Goal: Task Accomplishment & Management: Manage account settings

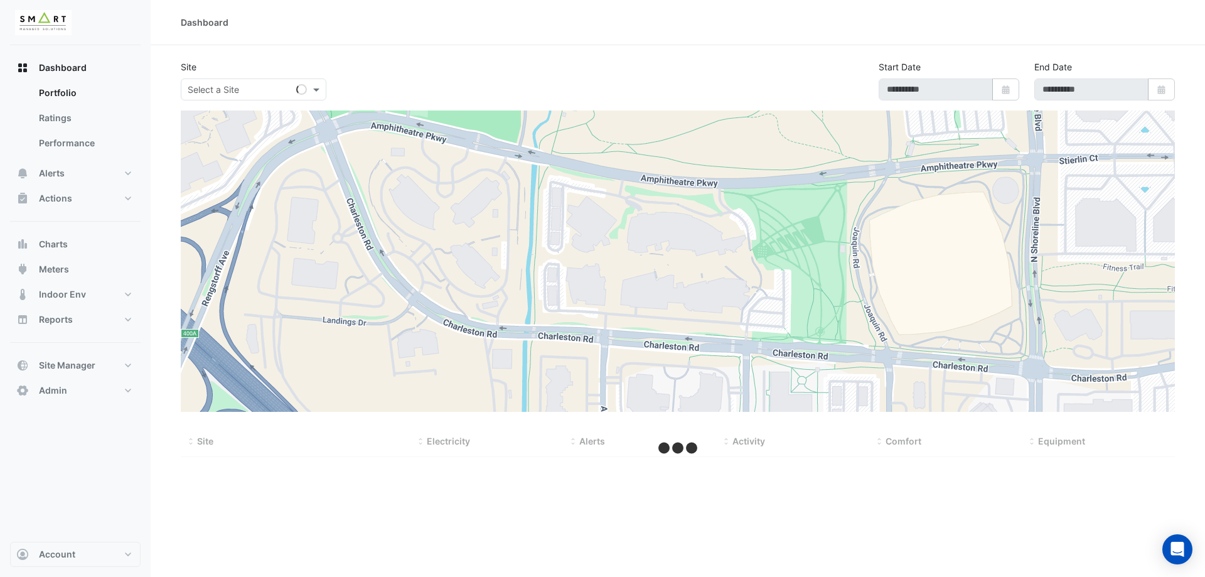
type input "**********"
select select "***"
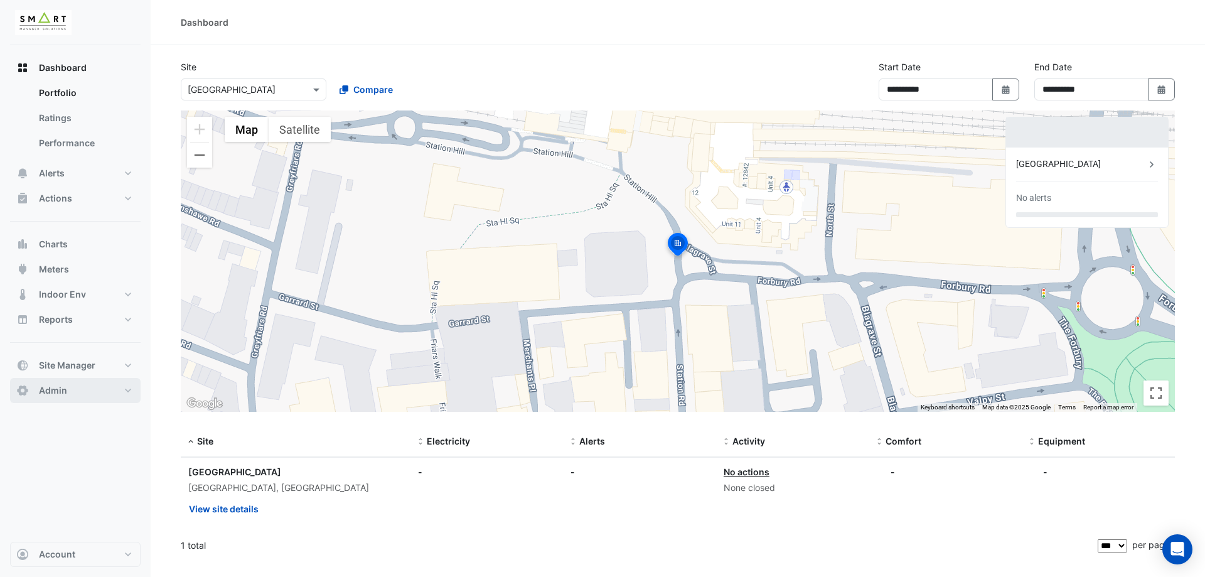
click at [84, 384] on button "Admin" at bounding box center [75, 390] width 131 height 25
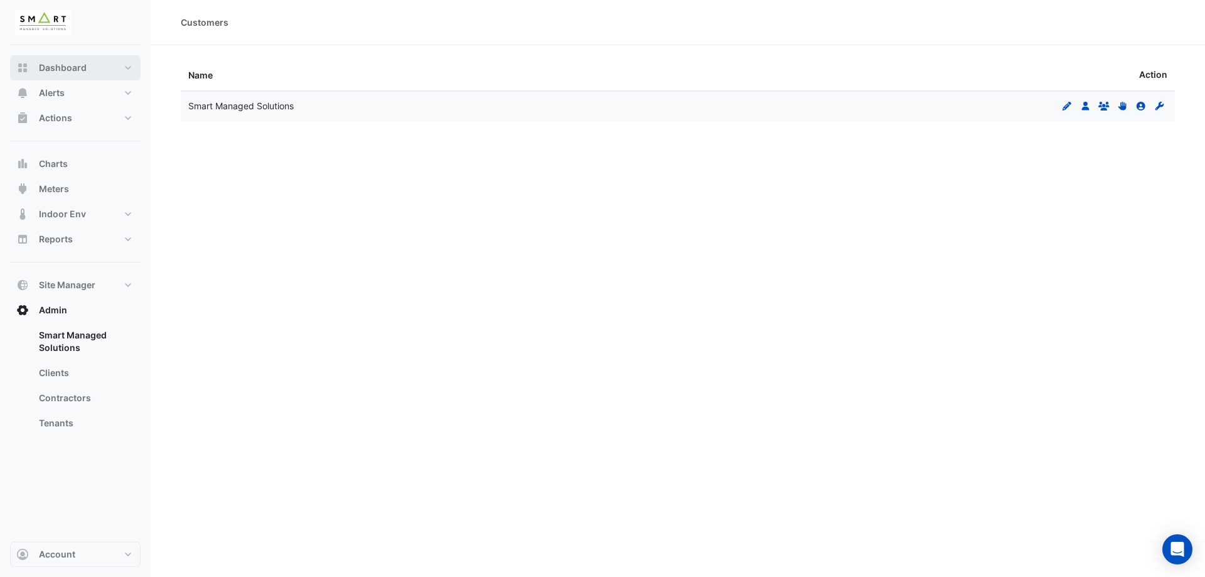
click at [73, 68] on span "Dashboard" at bounding box center [63, 68] width 48 height 13
select select "***"
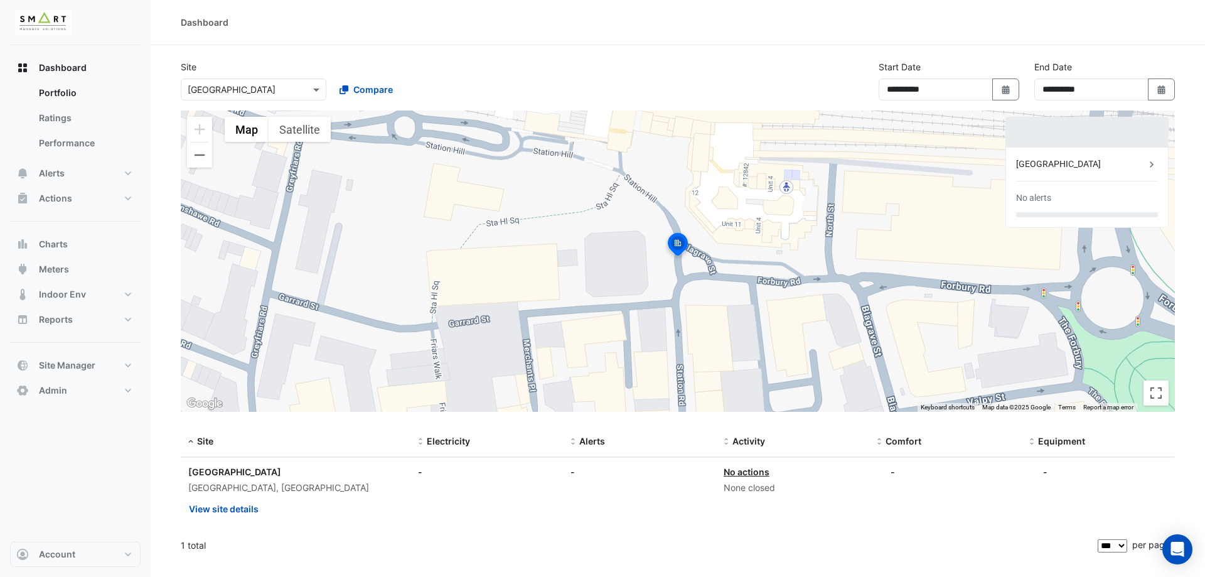
click at [1180, 85] on div "**********" at bounding box center [1105, 85] width 156 height 50
click at [1168, 84] on button "Select Date" at bounding box center [1162, 89] width 28 height 22
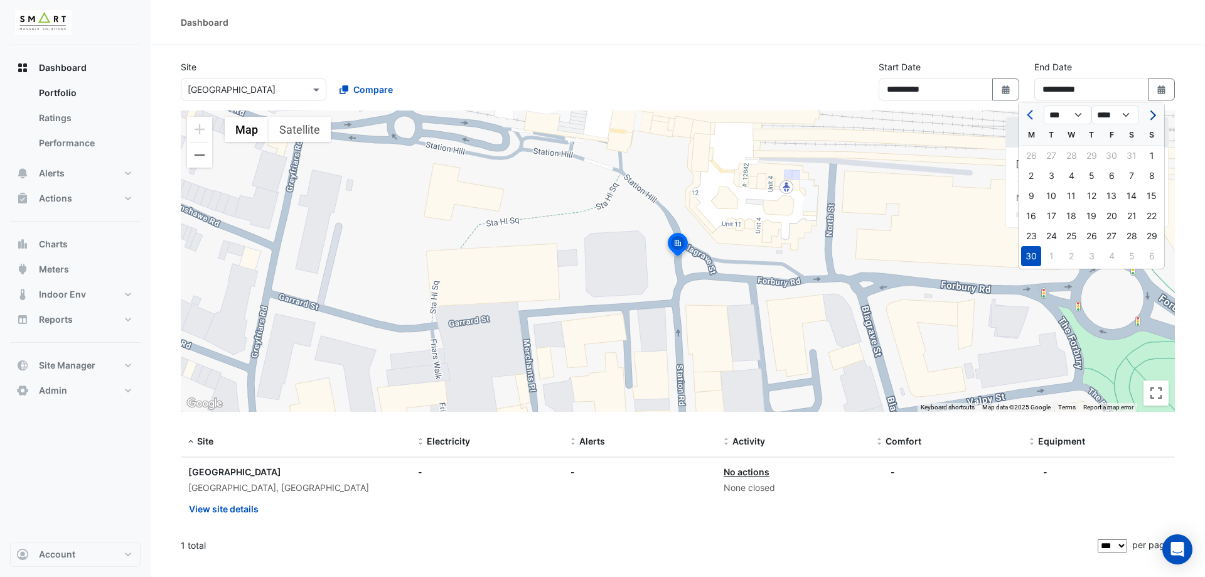
click at [1156, 117] on button "Next month" at bounding box center [1152, 115] width 15 height 20
click at [1155, 112] on button "Next month" at bounding box center [1152, 115] width 15 height 20
select select "*"
click at [1114, 188] on div "15" at bounding box center [1112, 196] width 20 height 20
type input "**********"
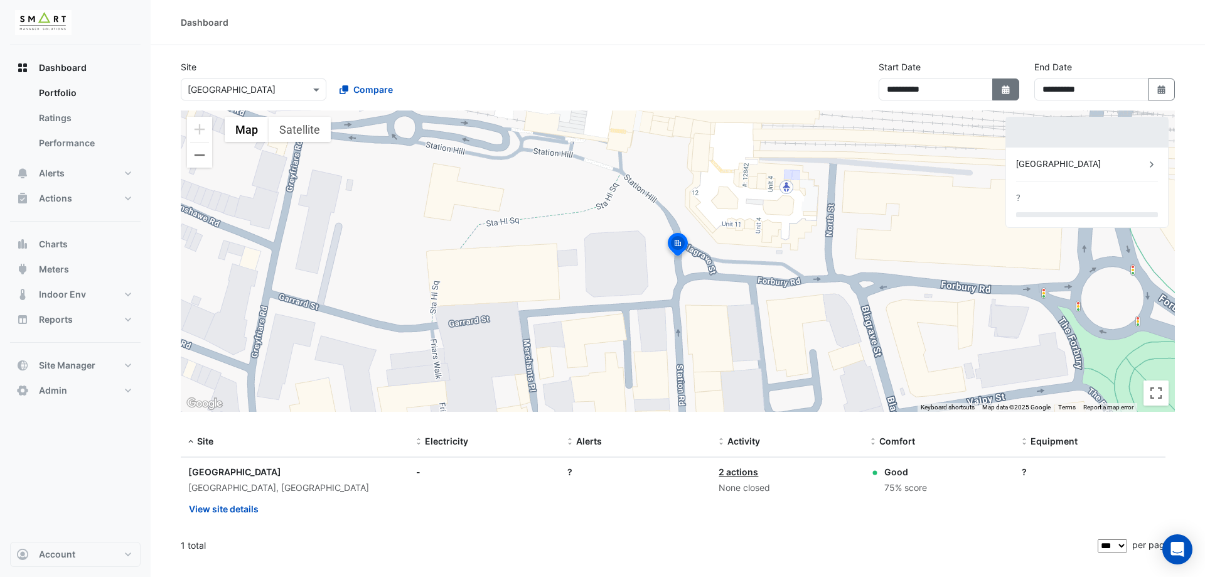
click at [1008, 90] on icon "Select Date" at bounding box center [1006, 89] width 11 height 9
select select "*"
select select "****"
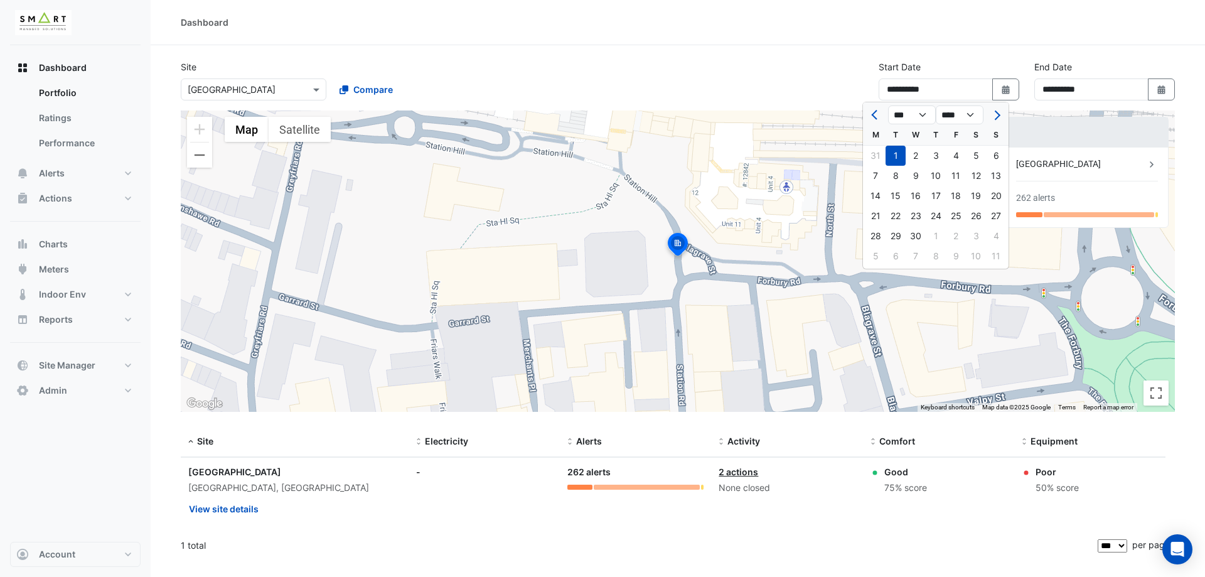
click at [780, 72] on div "**********" at bounding box center [678, 85] width 1010 height 50
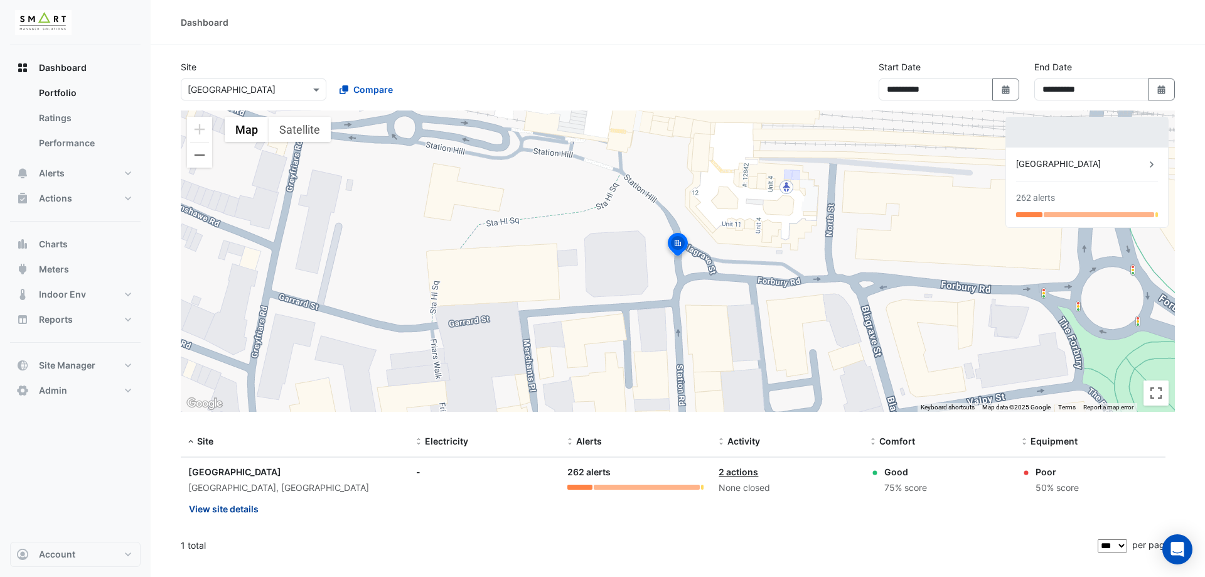
click at [230, 506] on button "View site details" at bounding box center [223, 509] width 71 height 22
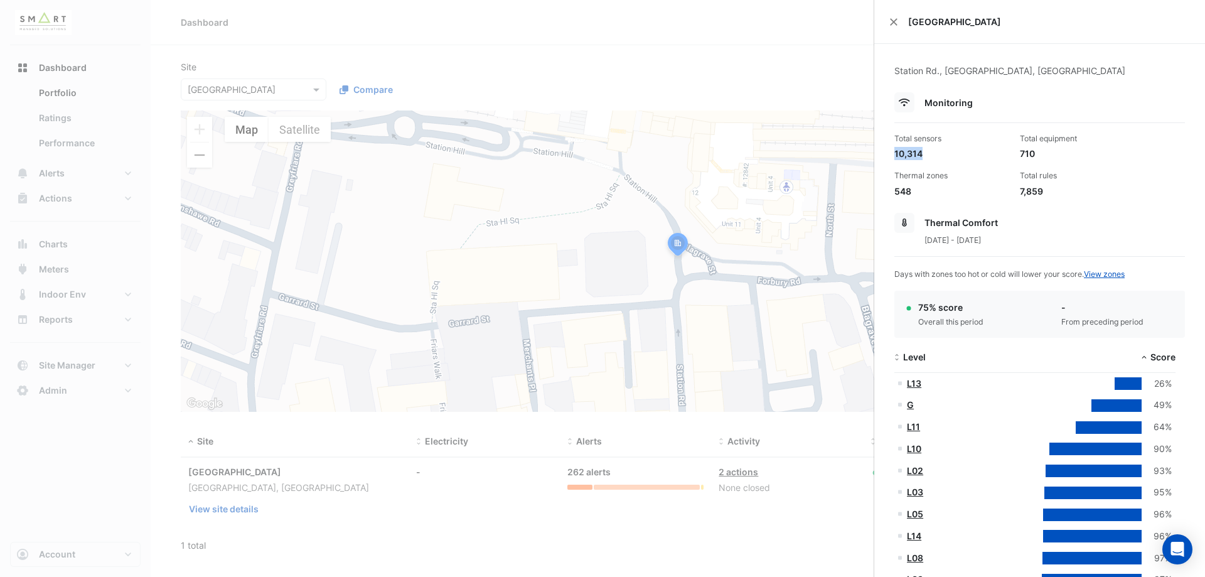
drag, startPoint x: 896, startPoint y: 150, endPoint x: 929, endPoint y: 151, distance: 32.7
click at [926, 151] on div "10,314" at bounding box center [953, 153] width 116 height 13
click at [946, 151] on div "10,314" at bounding box center [953, 153] width 116 height 13
drag, startPoint x: 1050, startPoint y: 193, endPoint x: 1005, endPoint y: 196, distance: 45.3
click at [1005, 196] on div "Total sensors 10,314 Total equipment 710 Thermal zones 548 Total rules 7,859" at bounding box center [1040, 160] width 301 height 75
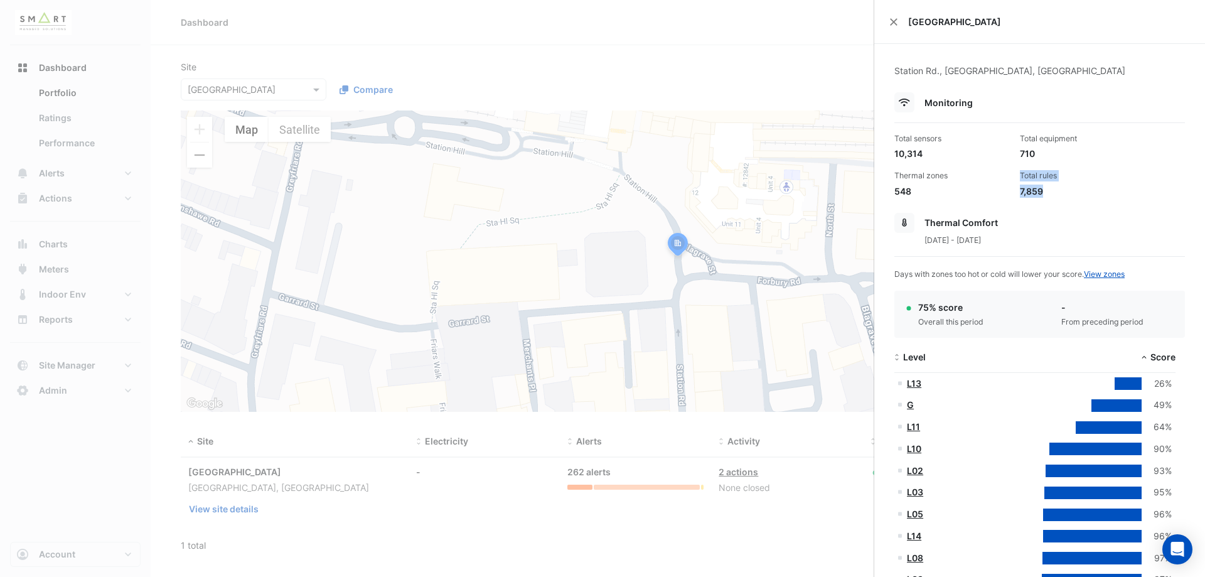
click at [1006, 193] on div "Thermal zones 548" at bounding box center [953, 183] width 126 height 27
click at [1027, 180] on div "Total rules" at bounding box center [1078, 175] width 116 height 11
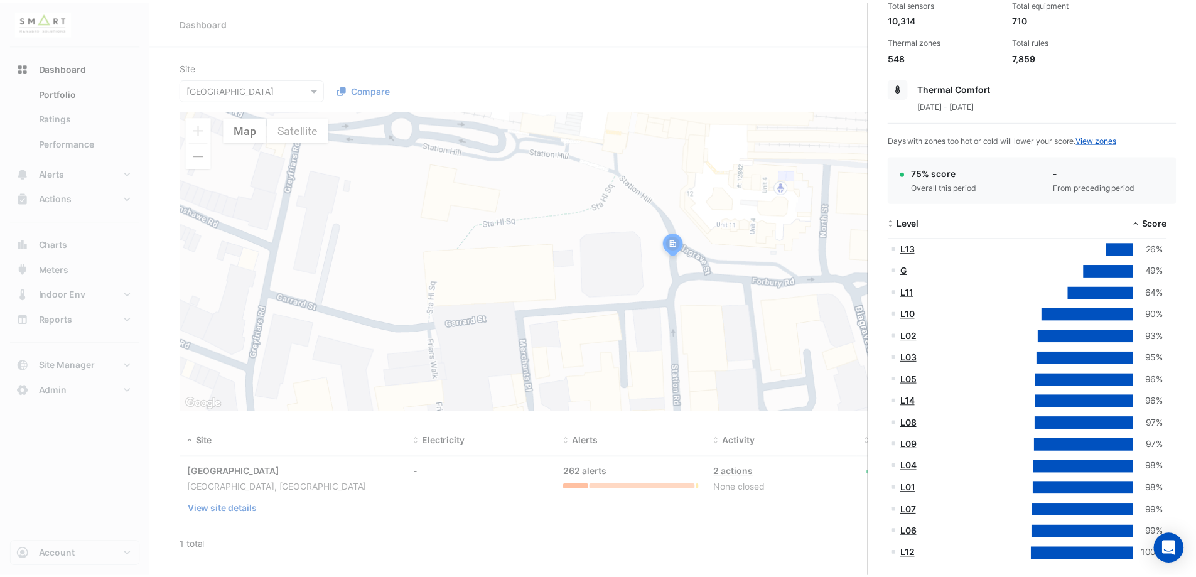
scroll to position [188, 0]
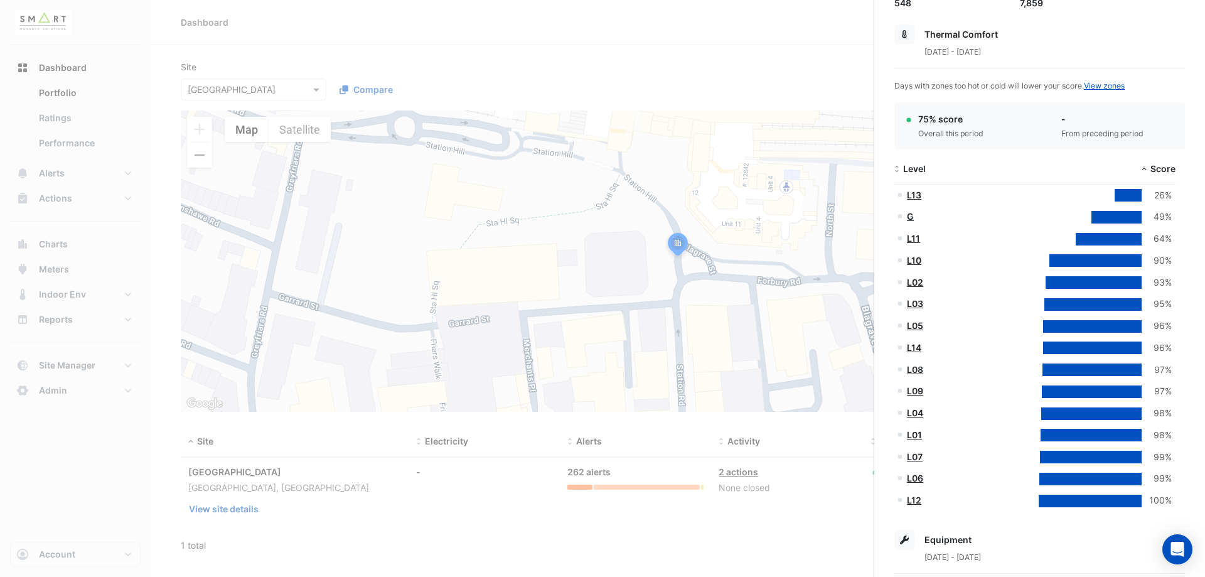
click at [370, 62] on ngb-offcanvas-backdrop at bounding box center [602, 288] width 1205 height 577
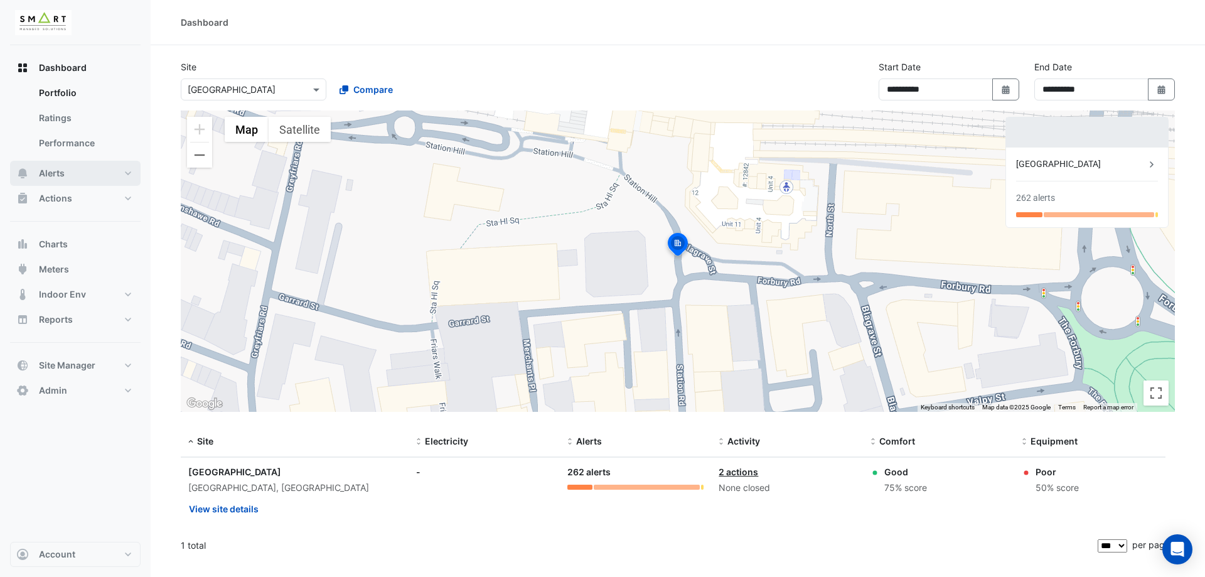
click at [85, 168] on button "Alerts" at bounding box center [75, 173] width 131 height 25
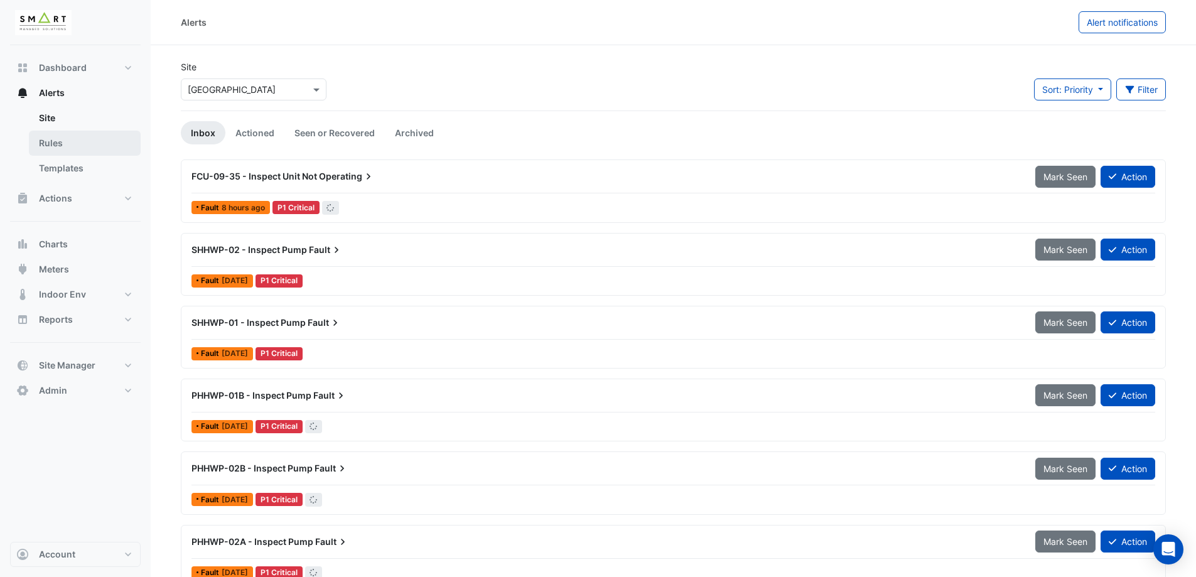
click at [82, 138] on link "Rules" at bounding box center [85, 143] width 112 height 25
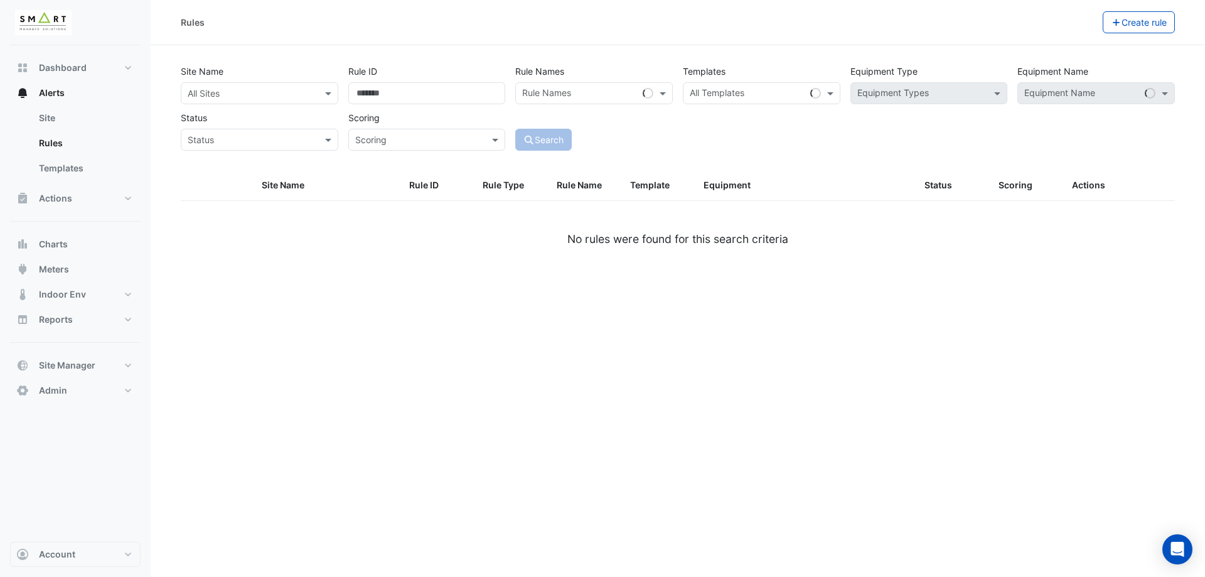
click at [223, 83] on div "All Sites" at bounding box center [260, 93] width 158 height 22
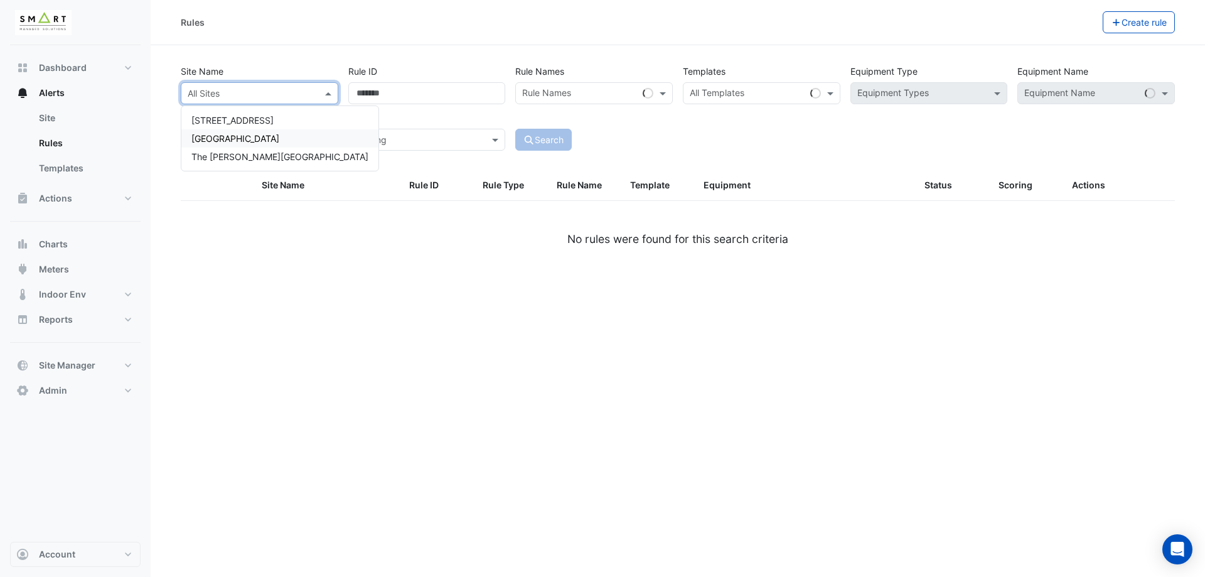
click at [252, 140] on span "[GEOGRAPHIC_DATA]" at bounding box center [235, 138] width 88 height 11
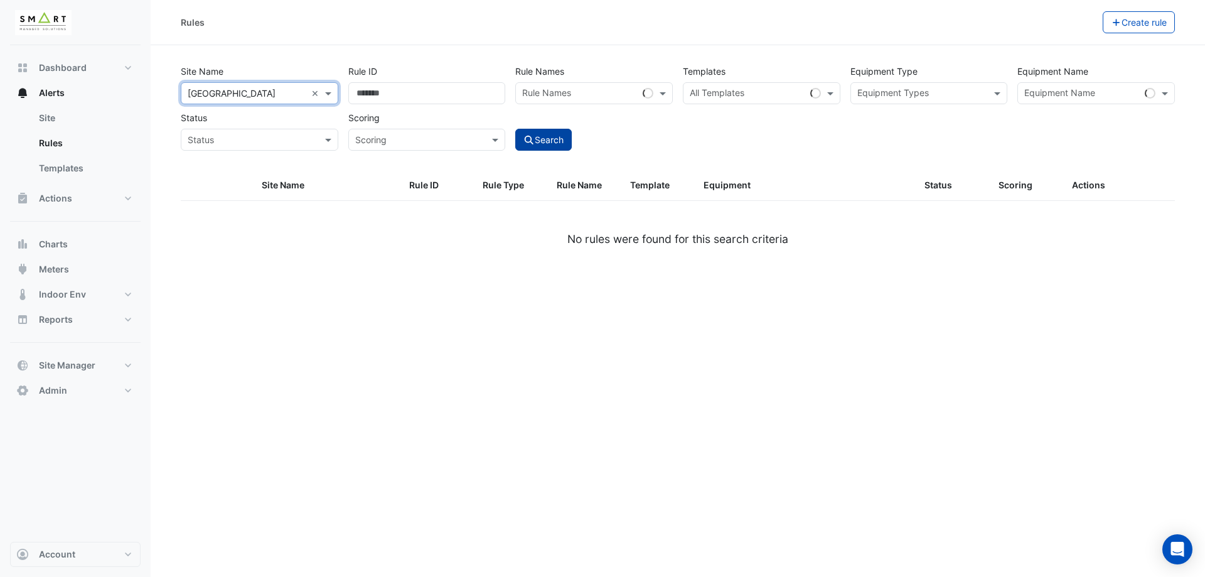
click at [541, 148] on button "Search" at bounding box center [543, 140] width 57 height 22
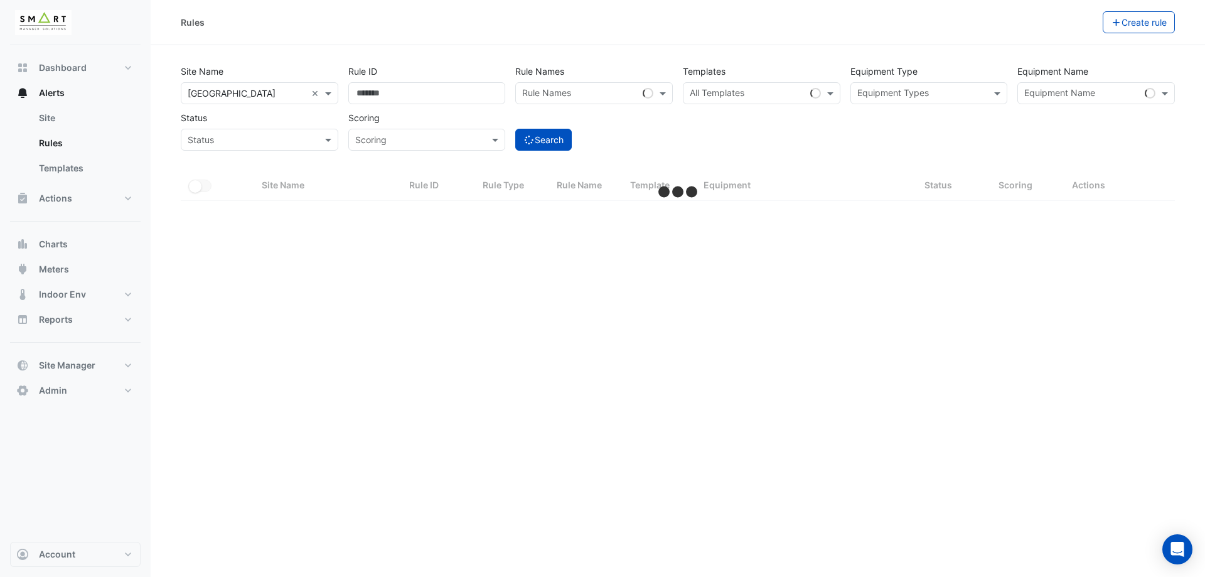
select select "***"
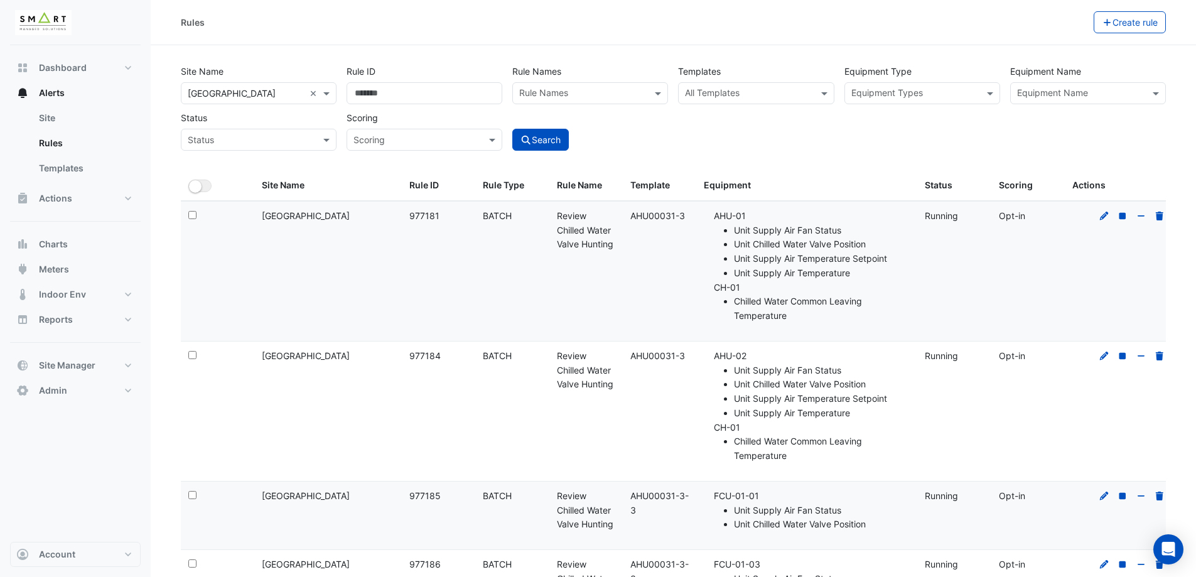
click at [605, 91] on input "text" at bounding box center [582, 94] width 127 height 13
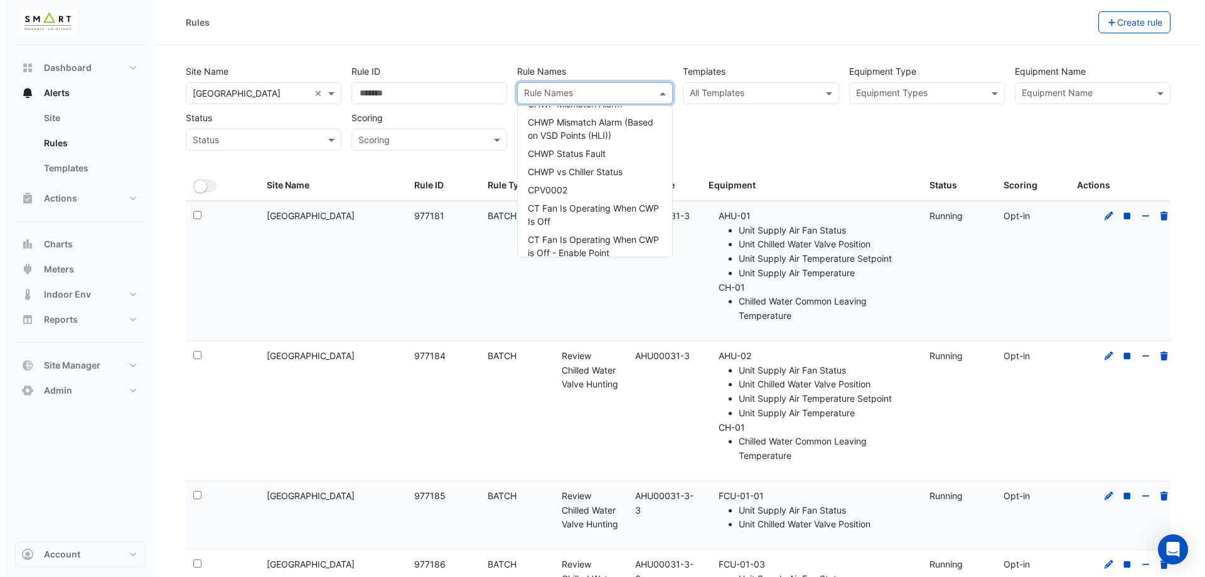
scroll to position [1444, 0]
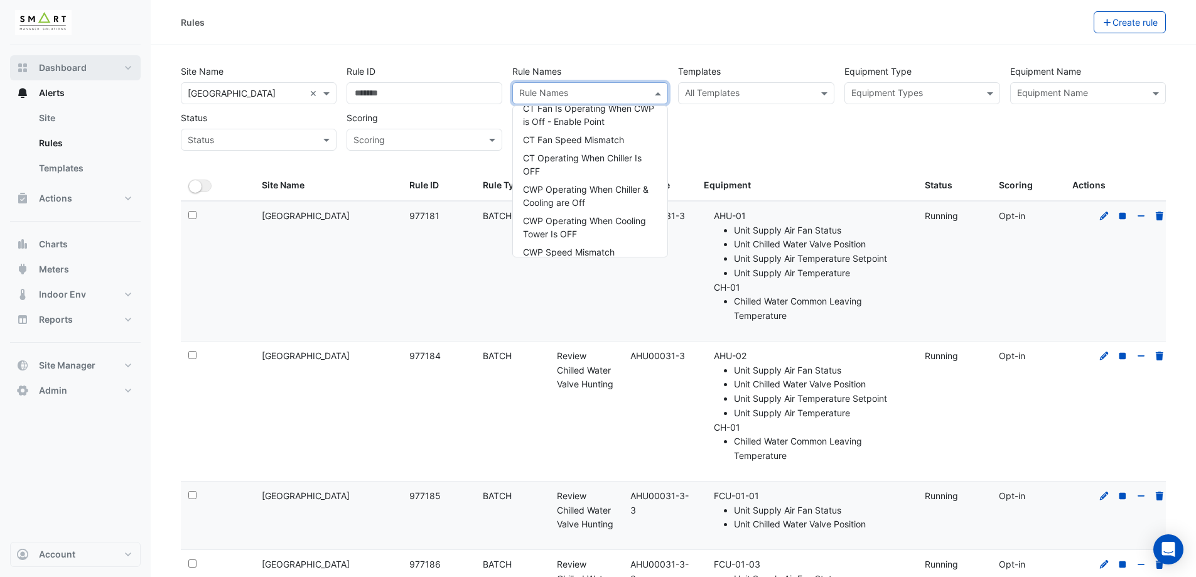
click at [97, 60] on button "Dashboard" at bounding box center [75, 67] width 131 height 25
select select "***"
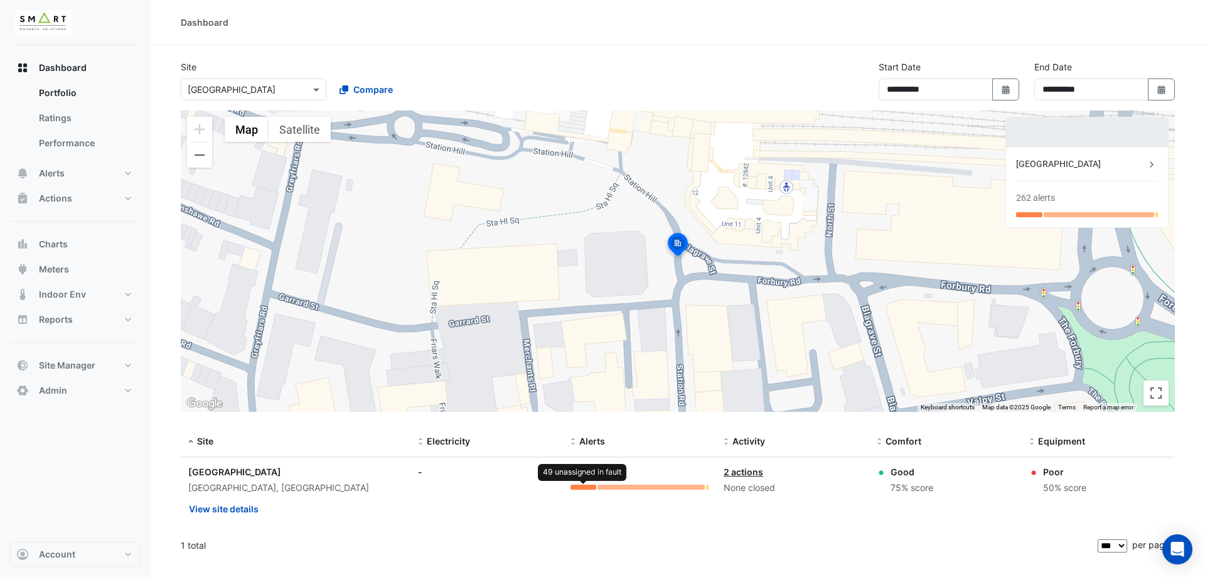
click at [582, 489] on div at bounding box center [583, 487] width 25 height 5
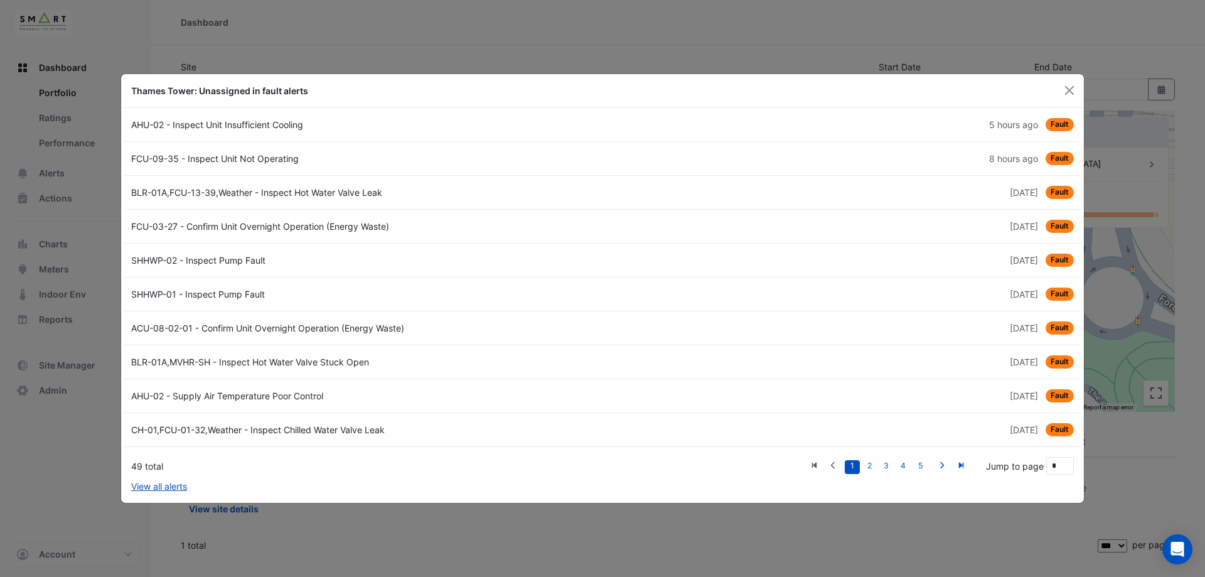
click at [245, 131] on link "AHU-02 - Inspect Unit Insufficient Cooling 5 hours ago Fault" at bounding box center [603, 125] width 958 height 34
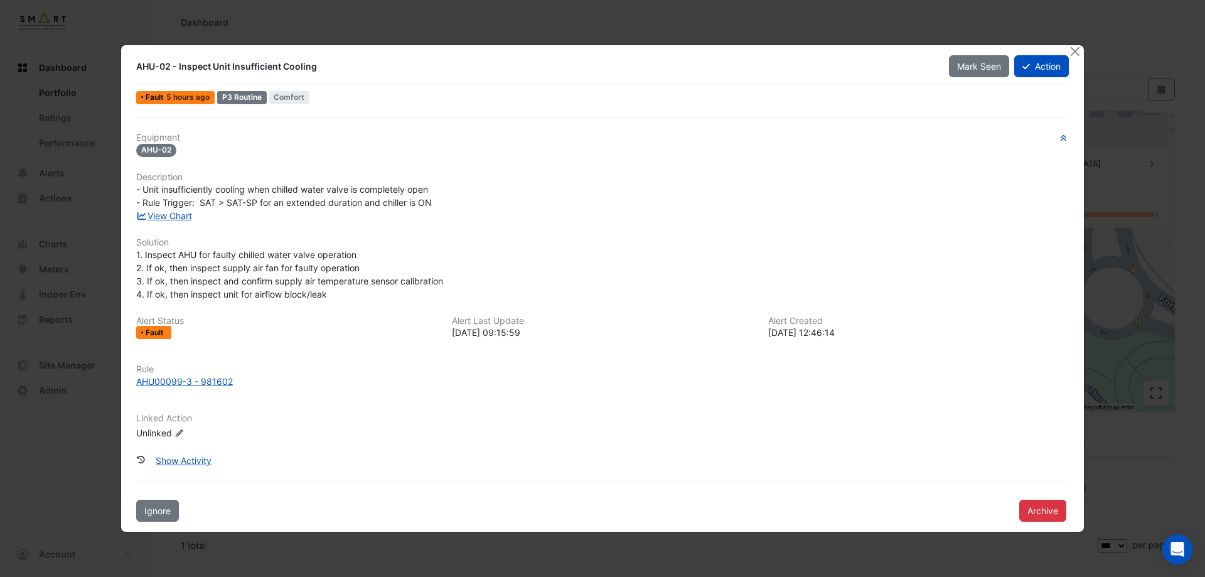
drag, startPoint x: 195, startPoint y: 202, endPoint x: 371, endPoint y: 208, distance: 175.9
click at [371, 208] on div "Equipment AHU-02 Description - Unit insufficiently cooling when chilled water v…" at bounding box center [602, 291] width 933 height 318
click at [298, 267] on span "1. Inspect AHU for faulty chilled water valve operation 2. If ok, then inspect …" at bounding box center [291, 274] width 310 height 50
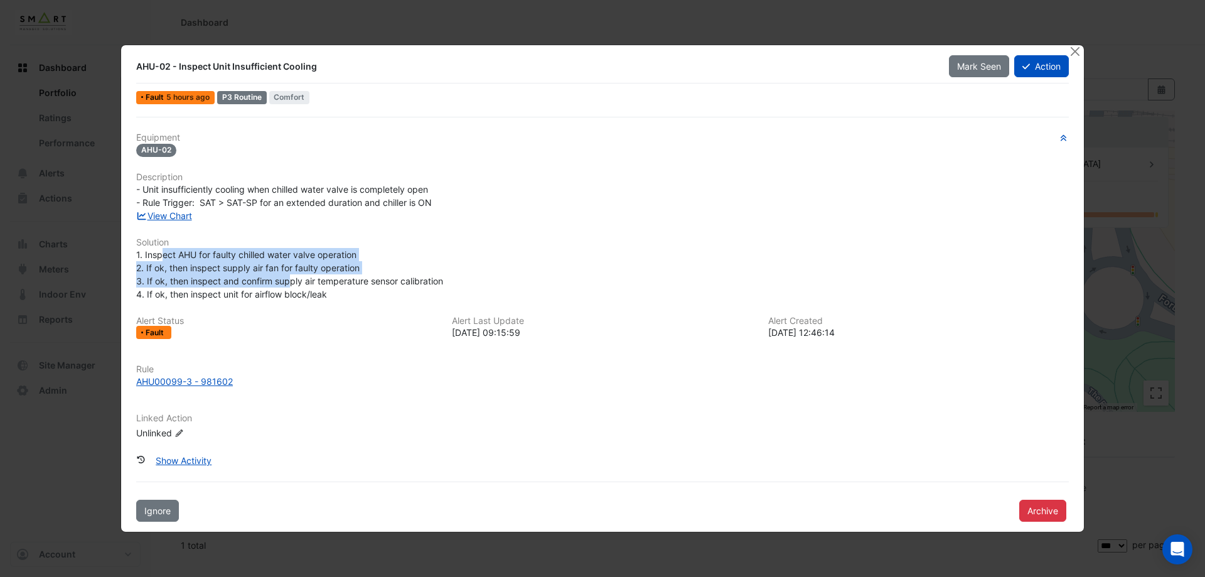
drag, startPoint x: 161, startPoint y: 254, endPoint x: 299, endPoint y: 281, distance: 140.1
click at [290, 274] on div "1. Inspect AHU for faulty chilled water valve operation 2. If ok, then inspect …" at bounding box center [602, 274] width 933 height 53
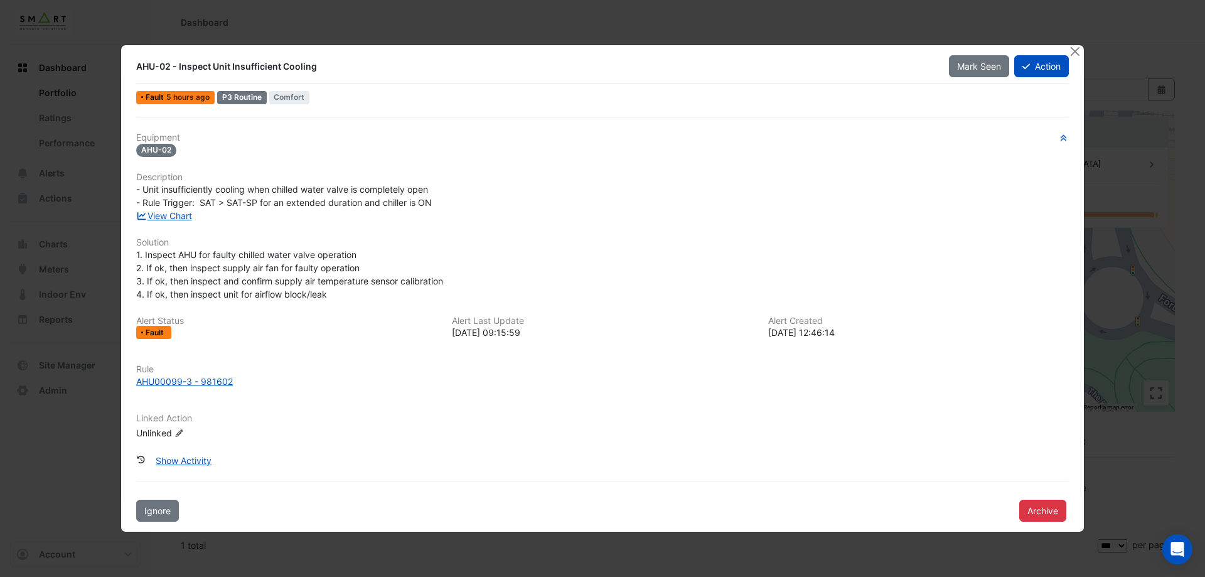
click at [358, 303] on div "Equipment AHU-02 Description - Unit insufficiently cooling when chilled water v…" at bounding box center [602, 291] width 933 height 318
click at [185, 220] on link "View Chart" at bounding box center [164, 215] width 56 height 11
click at [1048, 67] on button "Action" at bounding box center [1042, 66] width 55 height 22
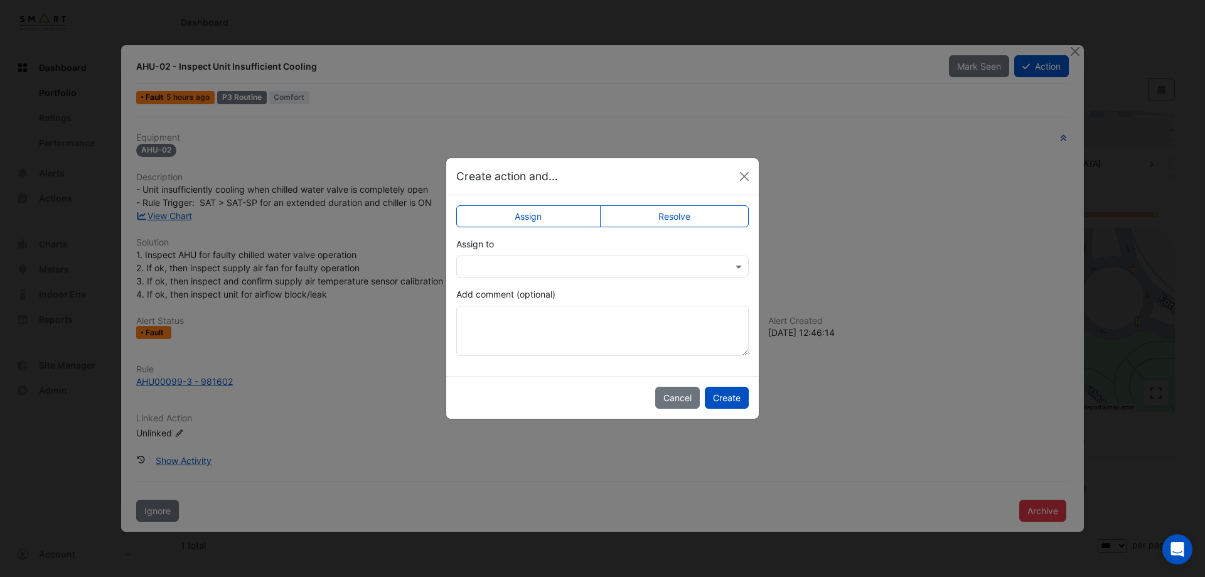
click at [718, 263] on div at bounding box center [602, 266] width 291 height 14
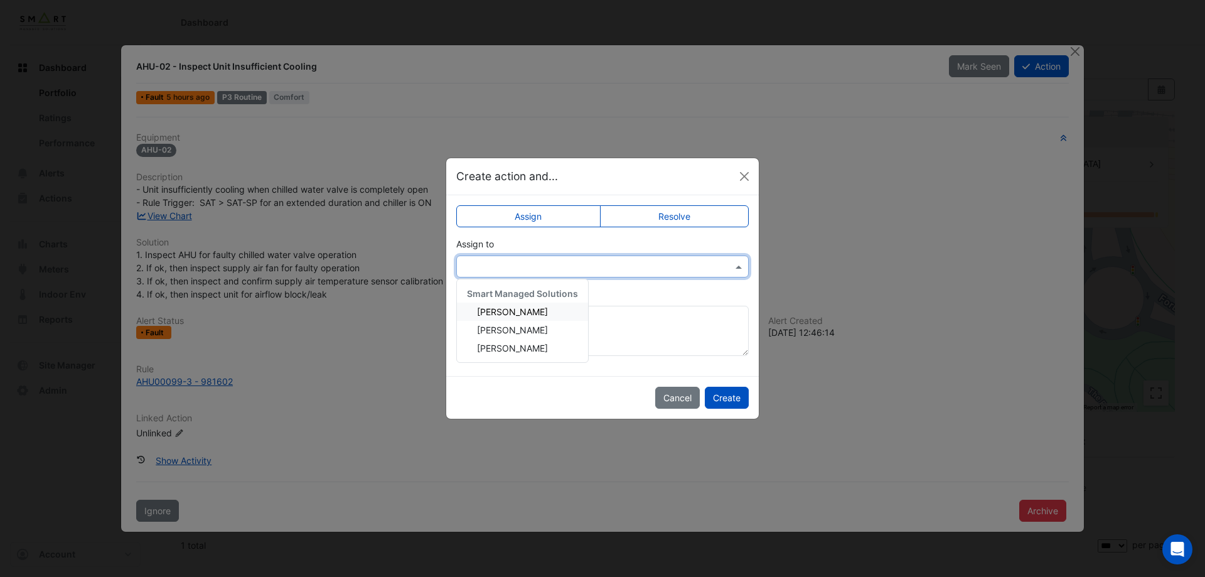
click at [546, 304] on div "Adrien Jaboin" at bounding box center [522, 312] width 131 height 18
click at [733, 400] on button "Create" at bounding box center [727, 398] width 44 height 22
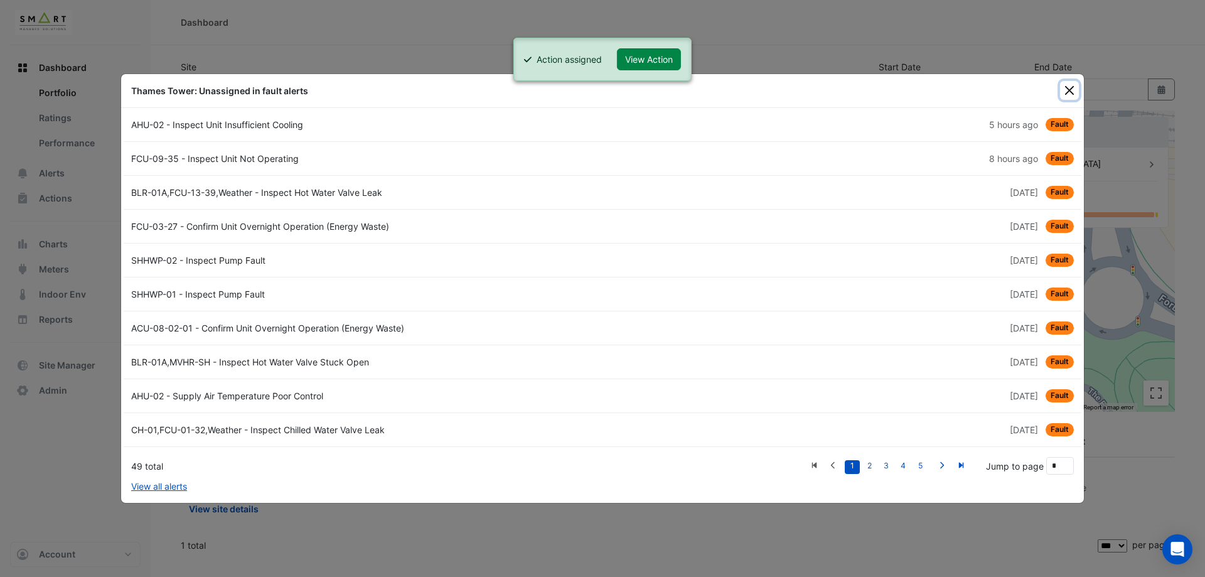
click at [1067, 86] on button "Close" at bounding box center [1069, 90] width 19 height 19
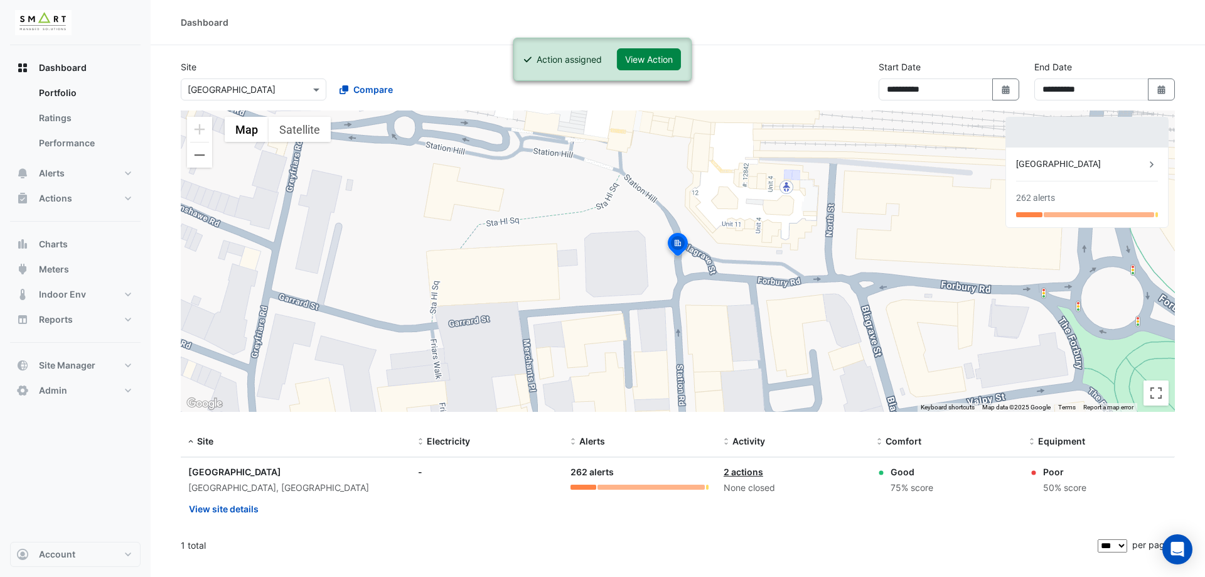
click at [63, 211] on div "Actions Site Manager" at bounding box center [75, 204] width 131 height 36
click at [68, 202] on span "Actions" at bounding box center [55, 198] width 33 height 13
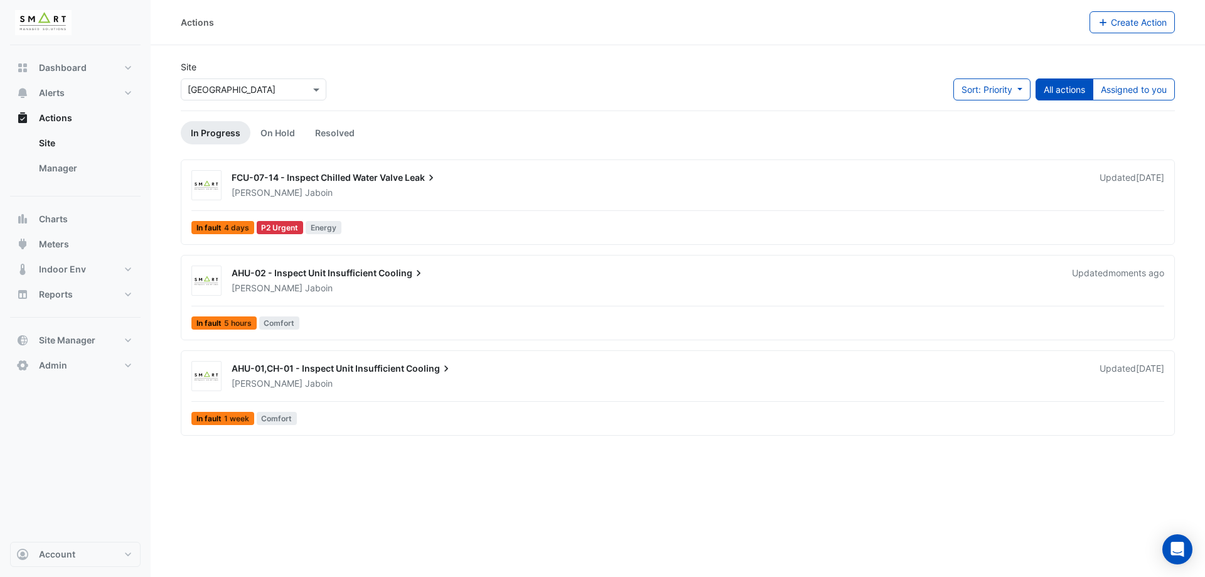
click at [331, 276] on span "AHU-02 - Inspect Unit Insufficient" at bounding box center [304, 272] width 145 height 11
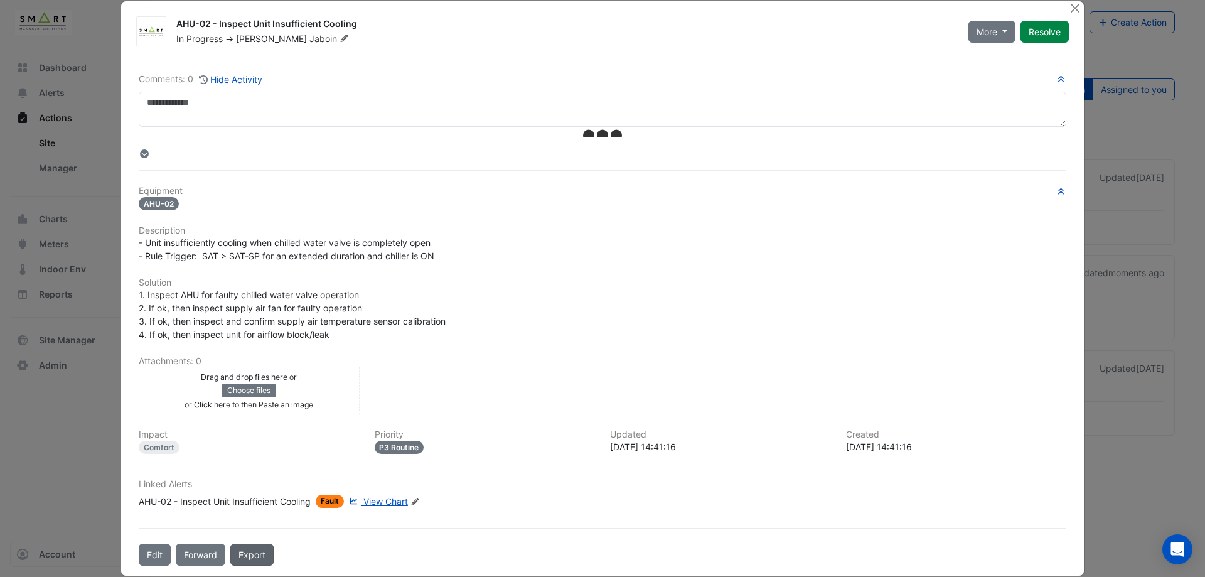
scroll to position [34, 0]
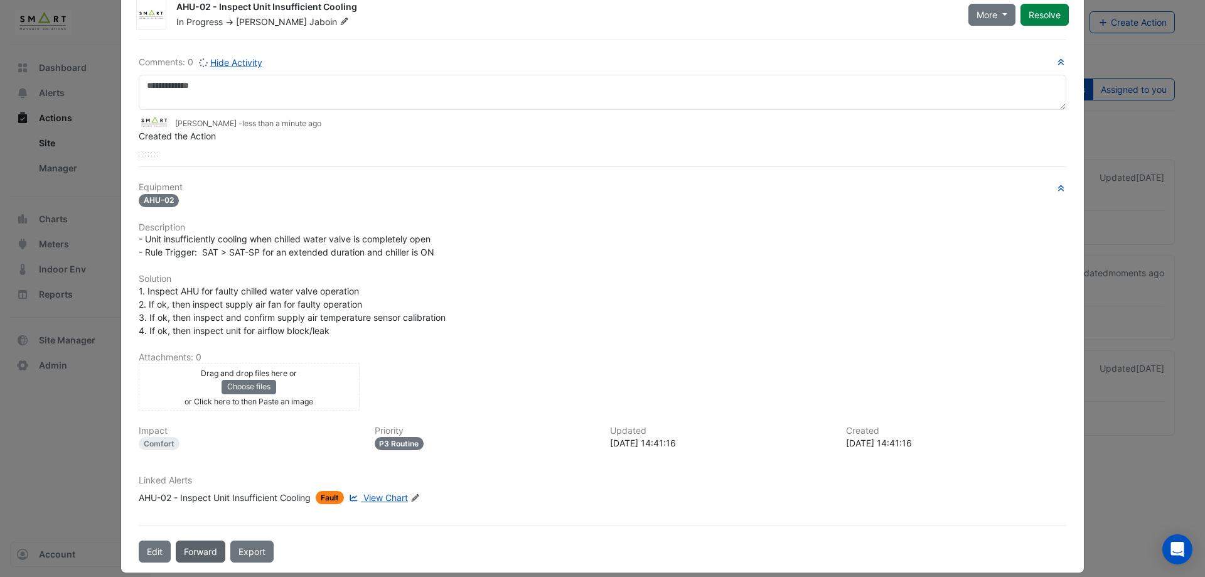
click at [192, 559] on button "Forward" at bounding box center [201, 552] width 50 height 22
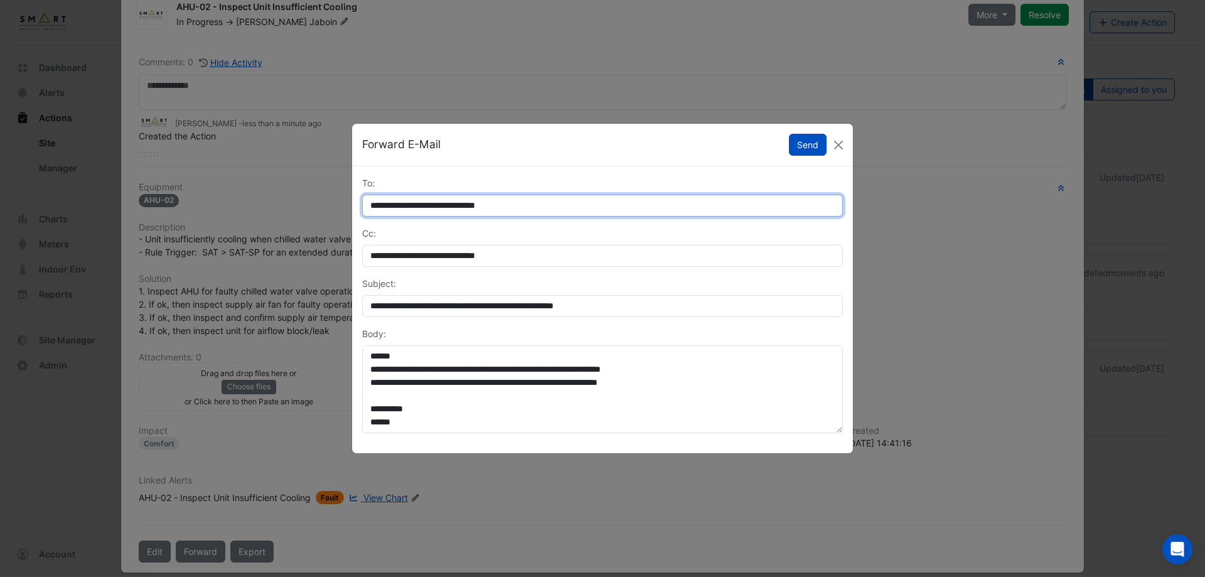
drag, startPoint x: 542, startPoint y: 205, endPoint x: 397, endPoint y: 210, distance: 145.1
click at [397, 210] on input "**********" at bounding box center [602, 206] width 481 height 22
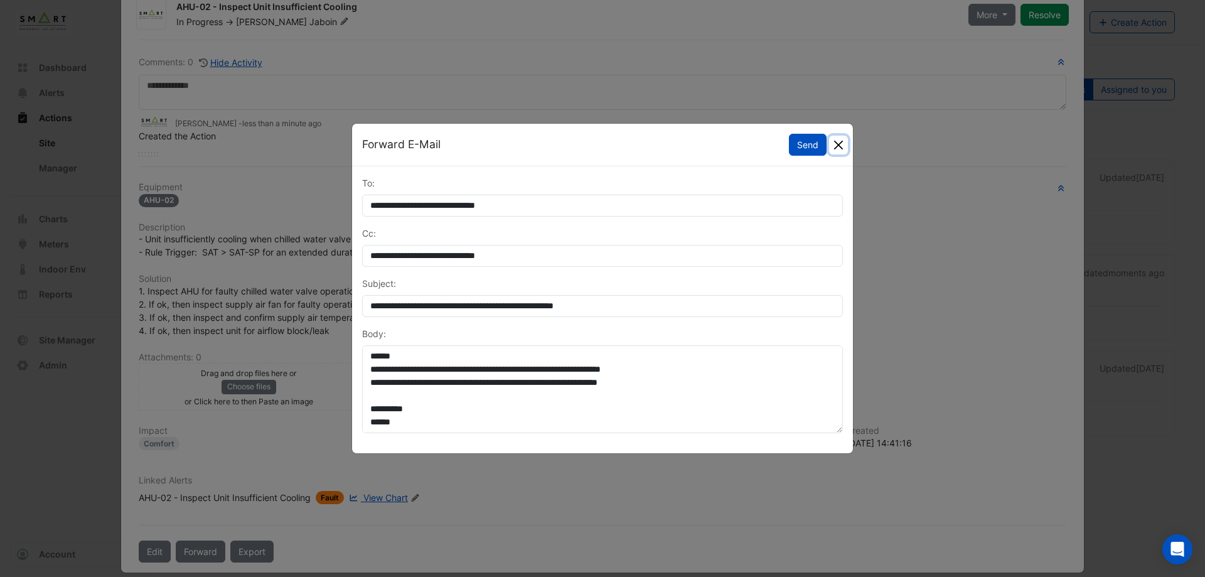
click at [839, 151] on button "Close" at bounding box center [838, 145] width 19 height 19
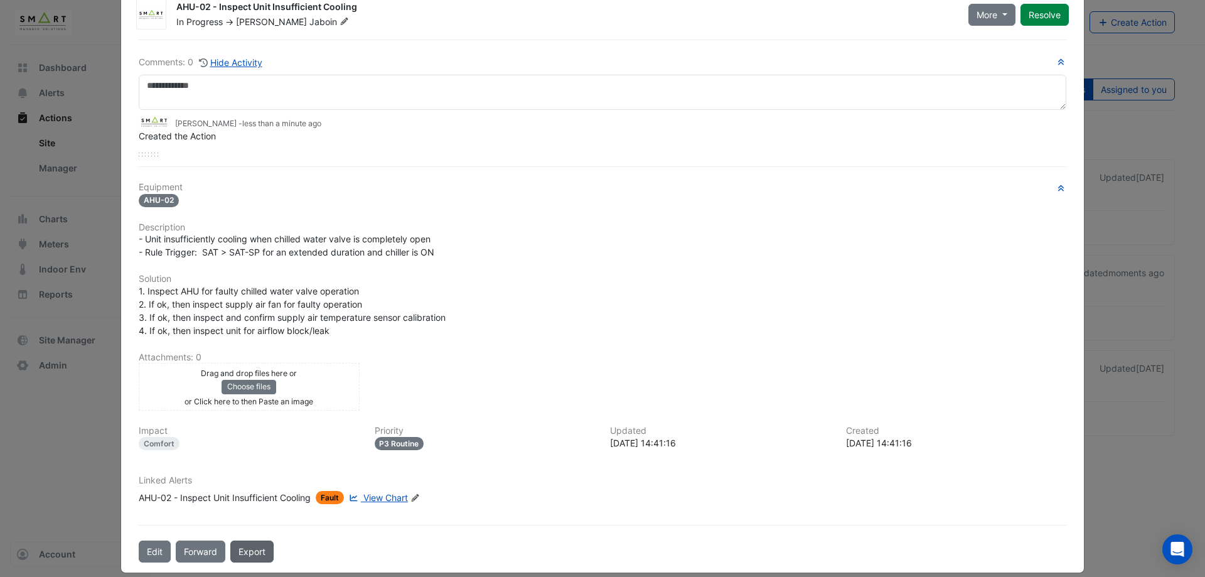
click at [242, 559] on link "Export" at bounding box center [251, 552] width 43 height 22
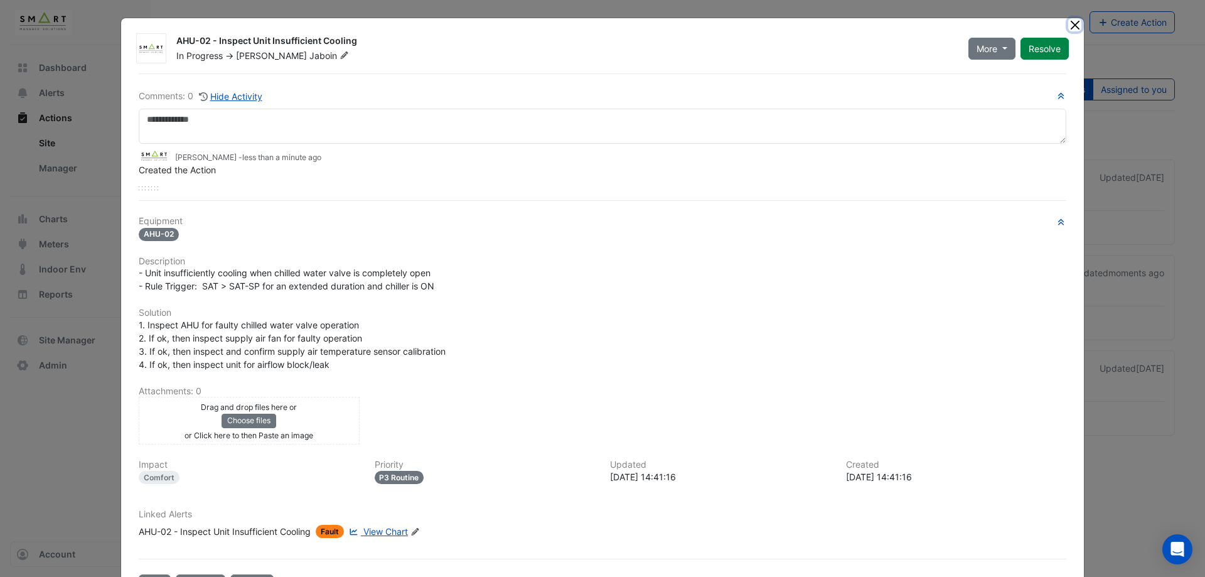
click at [1074, 26] on button "Close" at bounding box center [1075, 24] width 13 height 13
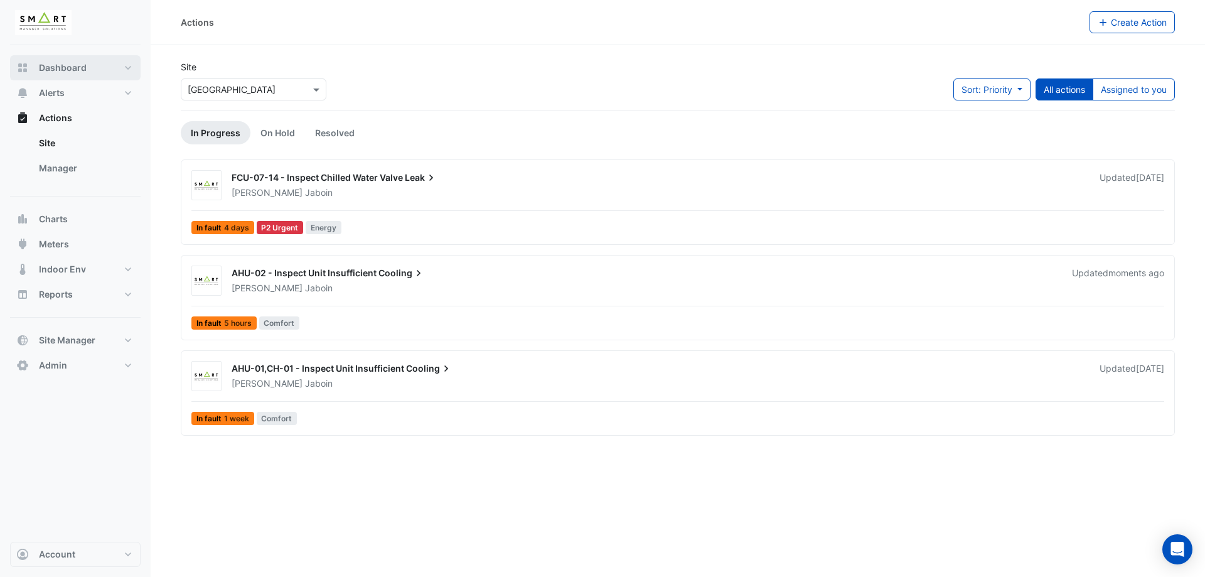
click at [101, 69] on button "Dashboard" at bounding box center [75, 67] width 131 height 25
select select "***"
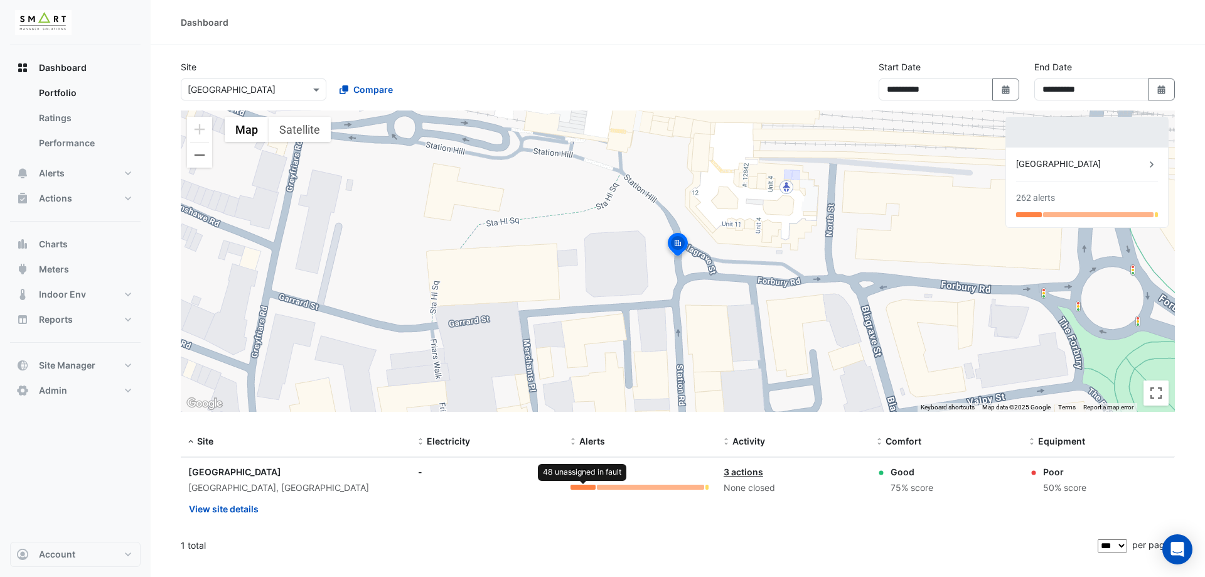
click at [587, 485] on div at bounding box center [583, 487] width 25 height 5
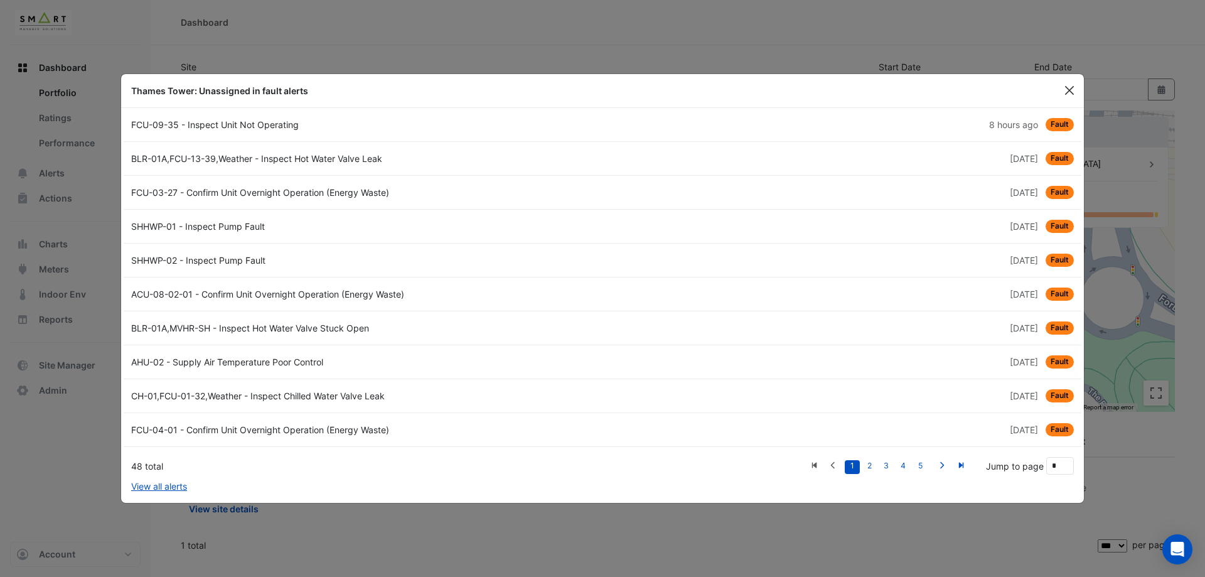
click at [1064, 191] on span "Fault" at bounding box center [1060, 192] width 28 height 13
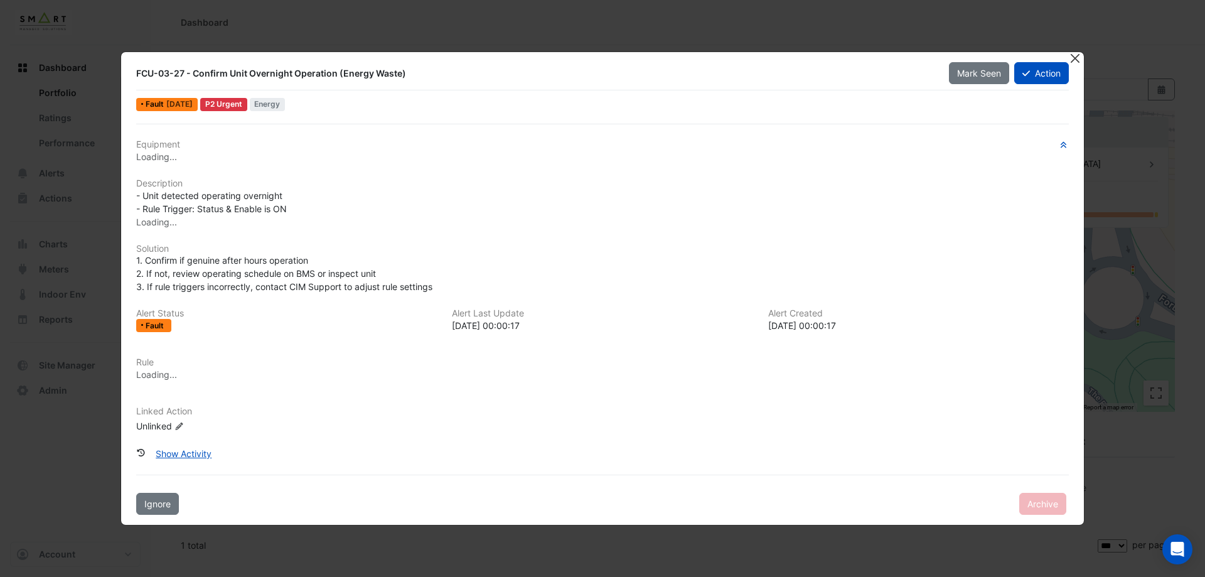
click at [1072, 56] on button "Close" at bounding box center [1075, 58] width 13 height 13
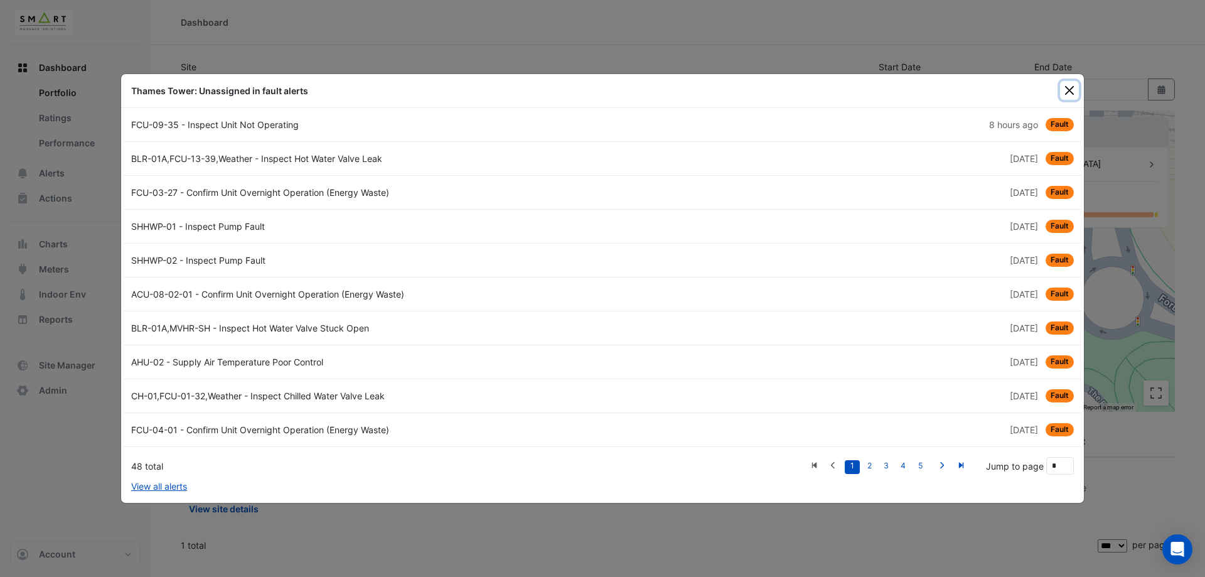
click at [1071, 87] on button "Close" at bounding box center [1069, 90] width 19 height 19
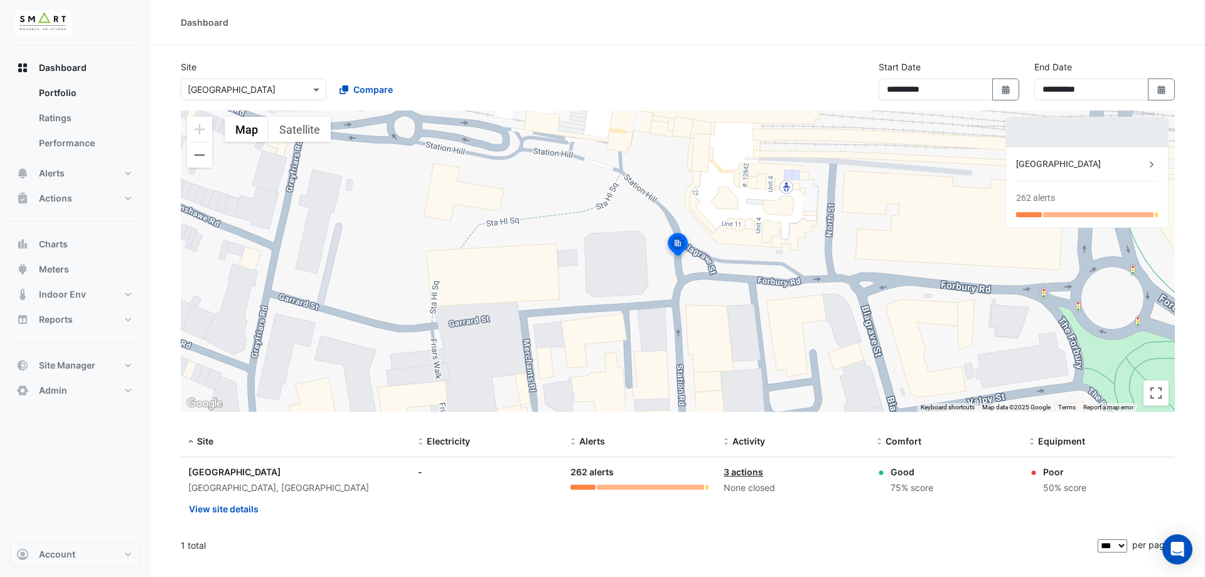
click at [1154, 162] on icon at bounding box center [1152, 164] width 13 height 13
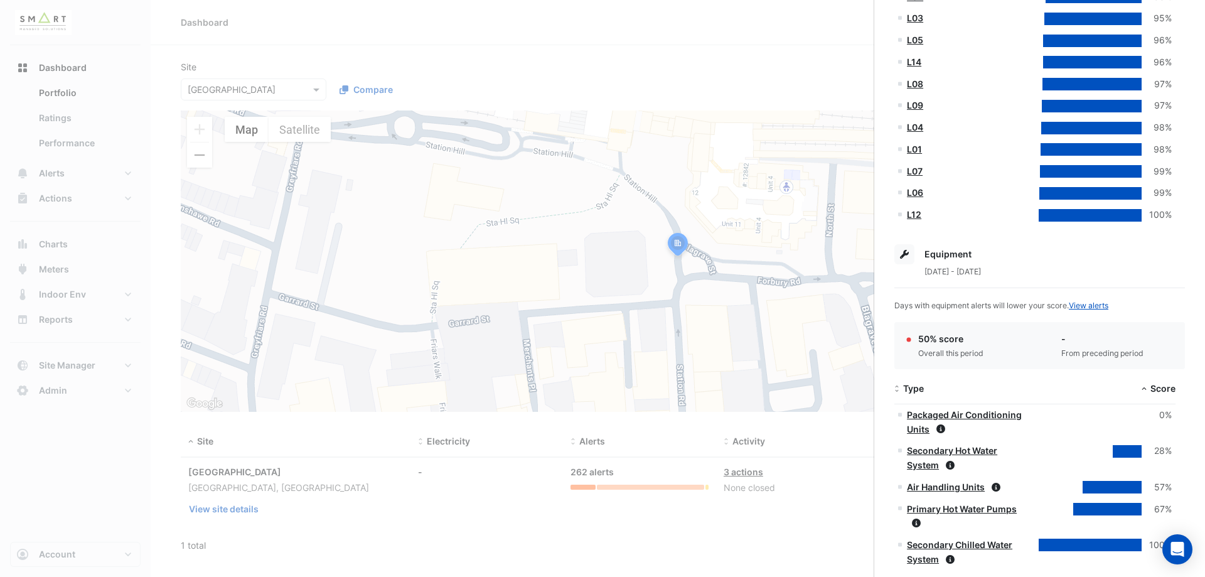
scroll to position [565, 0]
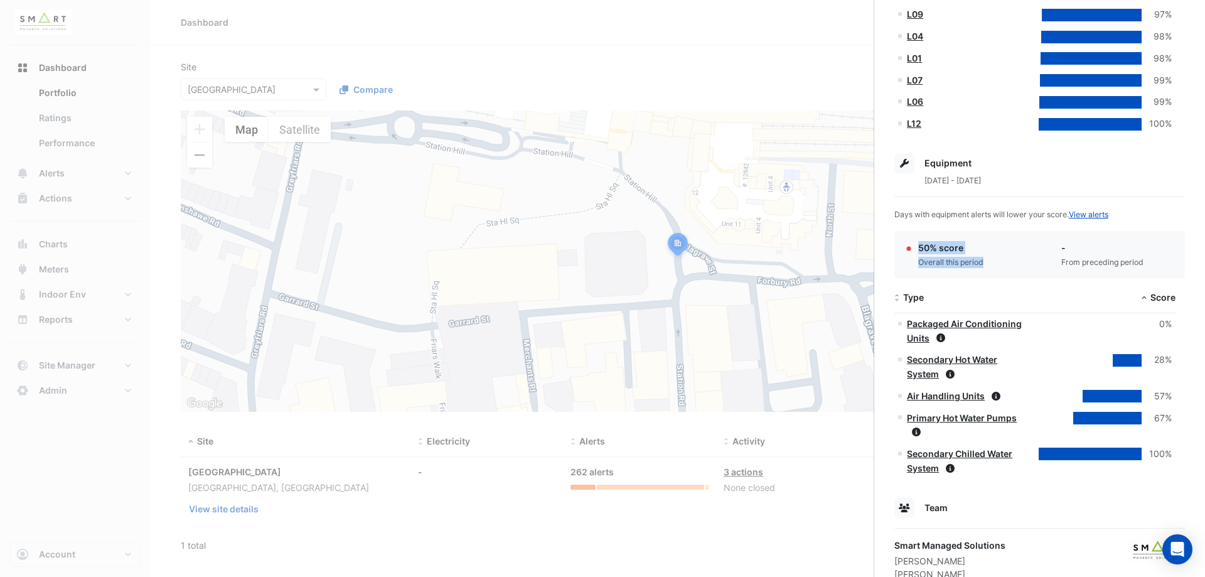
drag, startPoint x: 912, startPoint y: 246, endPoint x: 988, endPoint y: 258, distance: 76.3
click at [983, 257] on div "50% score Overall this period" at bounding box center [969, 254] width 128 height 27
click at [992, 261] on div "50% score Overall this period" at bounding box center [969, 254] width 128 height 27
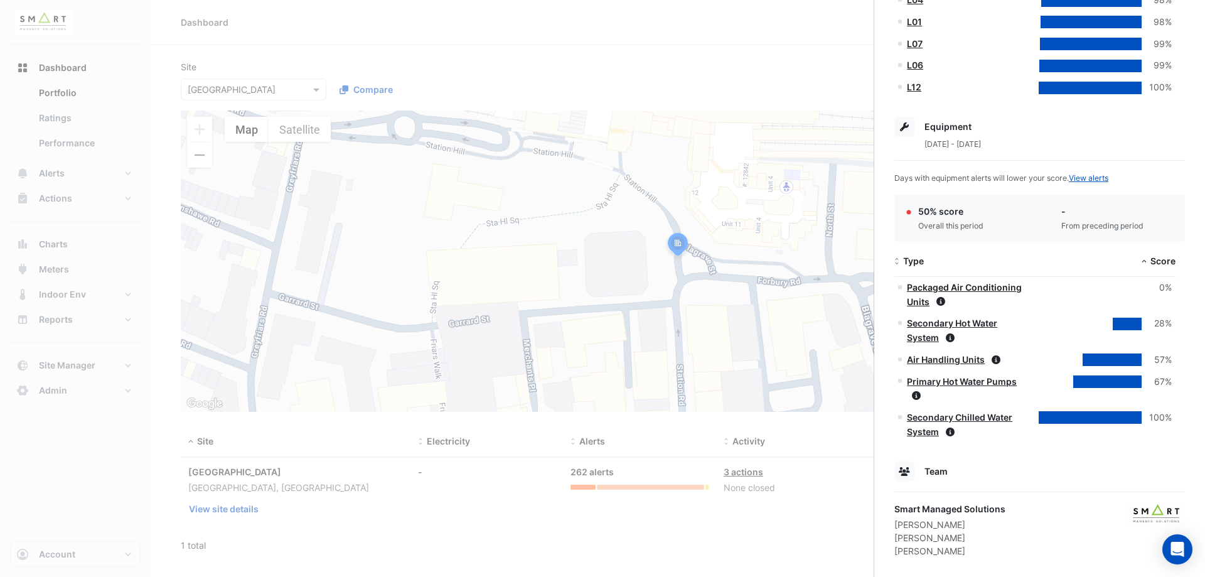
scroll to position [617, 0]
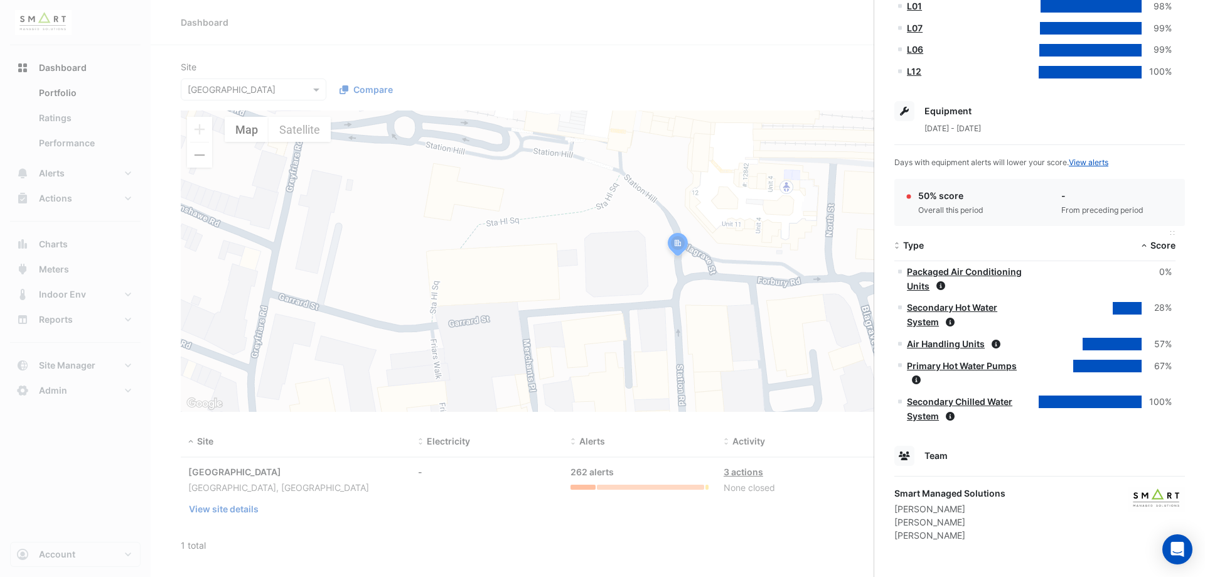
click at [1155, 249] on span "Score" at bounding box center [1163, 245] width 25 height 11
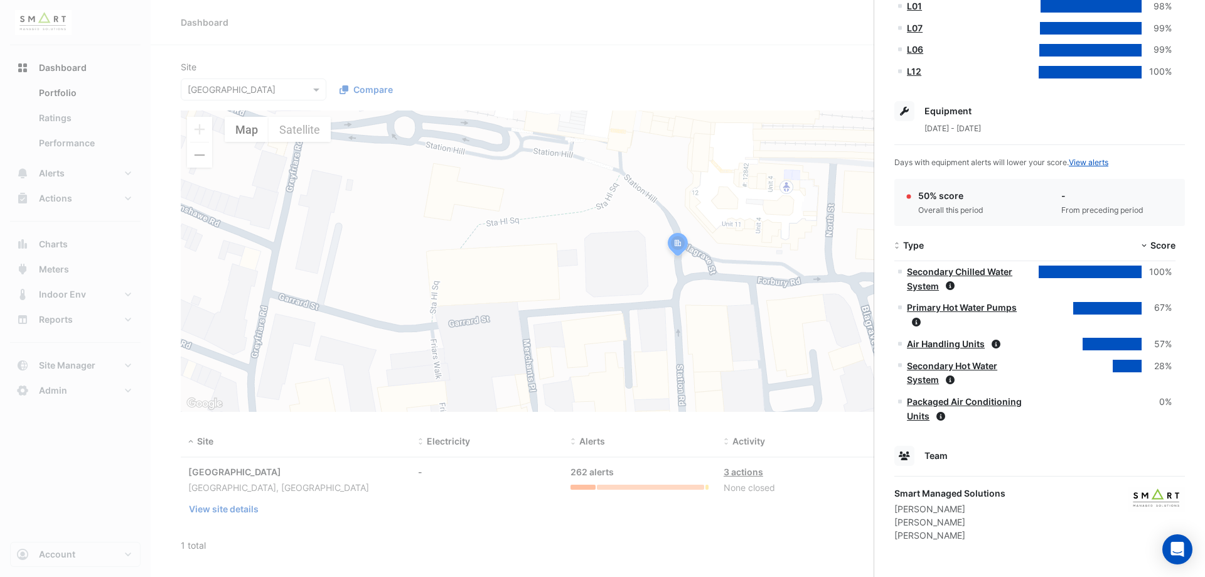
click at [963, 342] on link "Air Handling Units" at bounding box center [946, 343] width 78 height 11
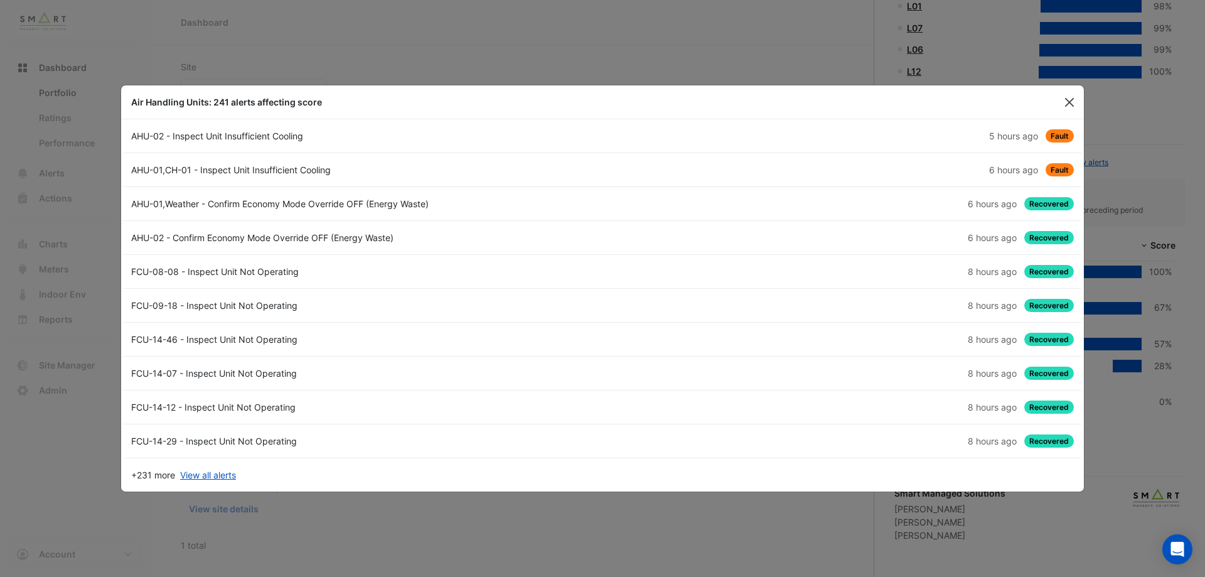
click at [1077, 102] on button "Close" at bounding box center [1069, 102] width 19 height 19
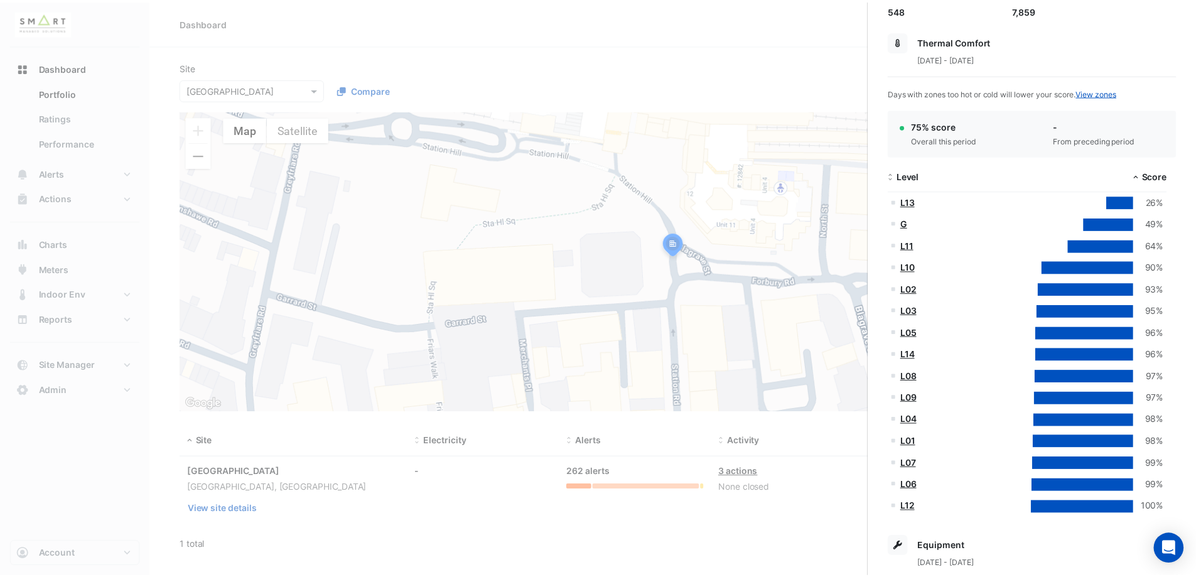
scroll to position [178, 0]
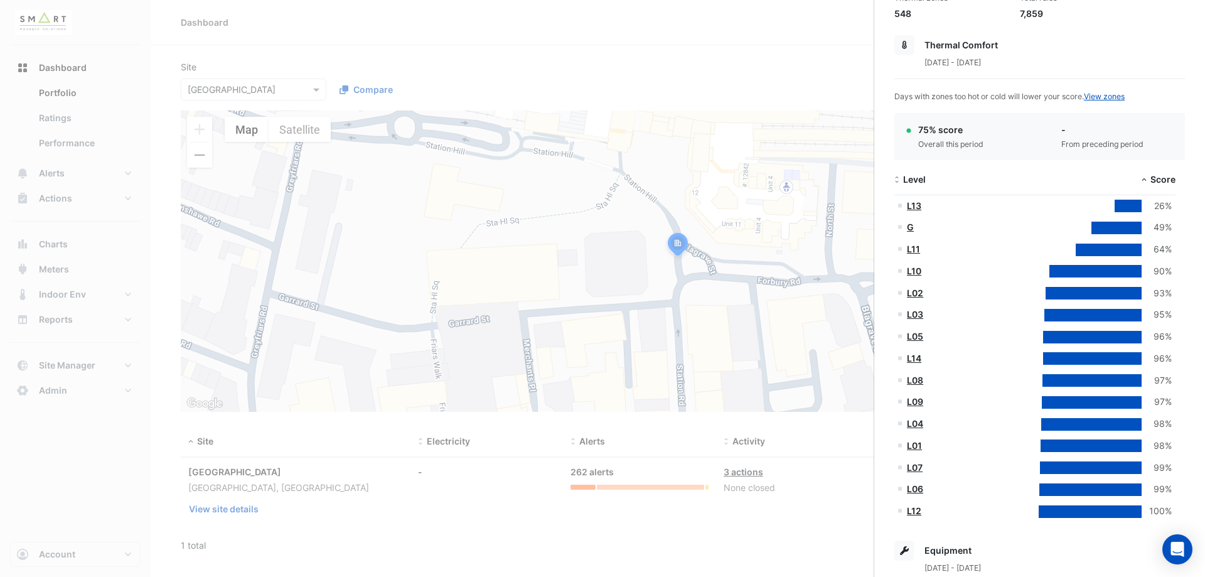
click at [913, 507] on link "L12" at bounding box center [914, 510] width 14 height 11
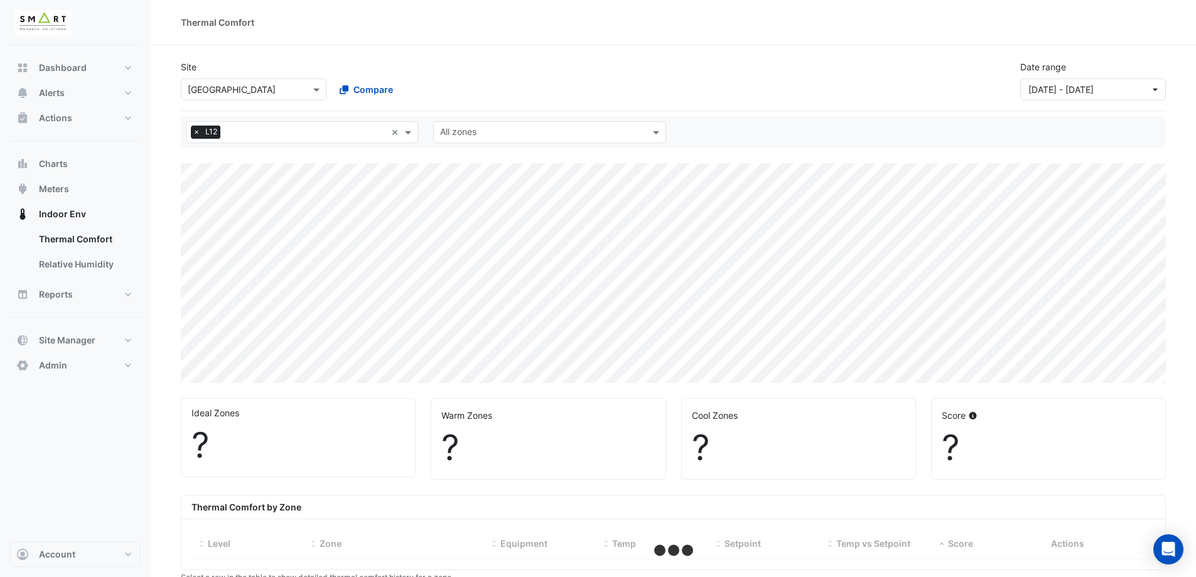
select select "***"
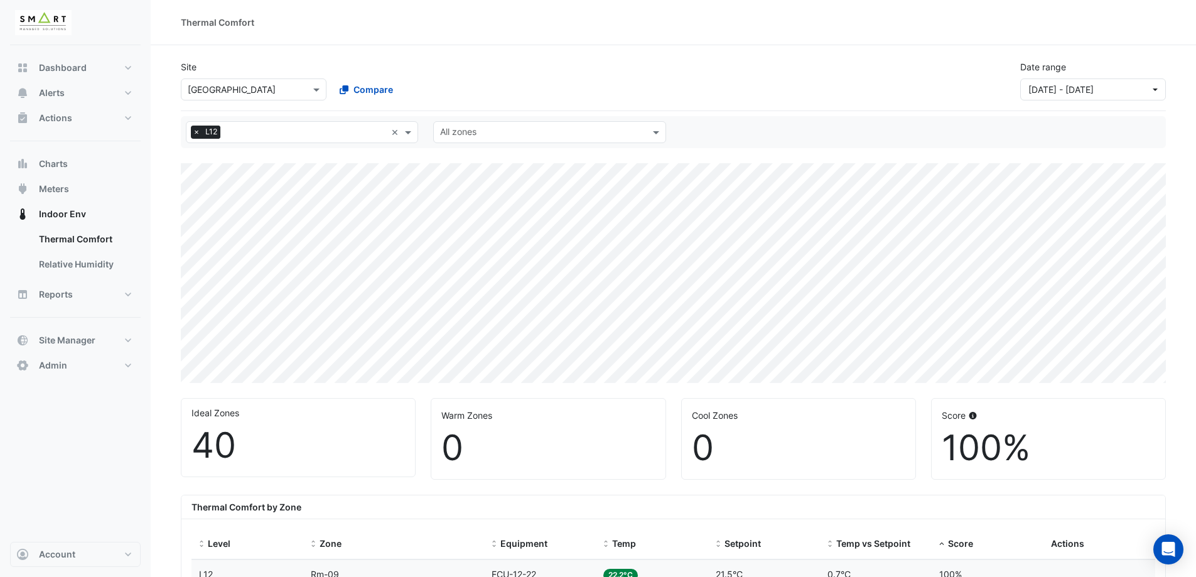
select select "***"
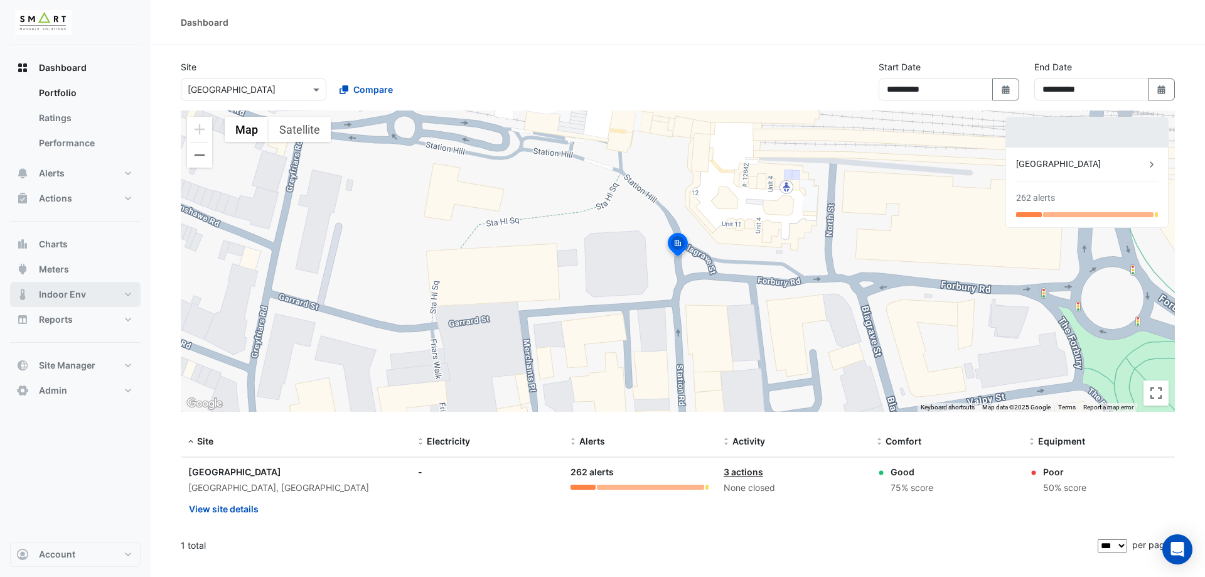
click at [87, 295] on button "Indoor Env" at bounding box center [75, 294] width 131 height 25
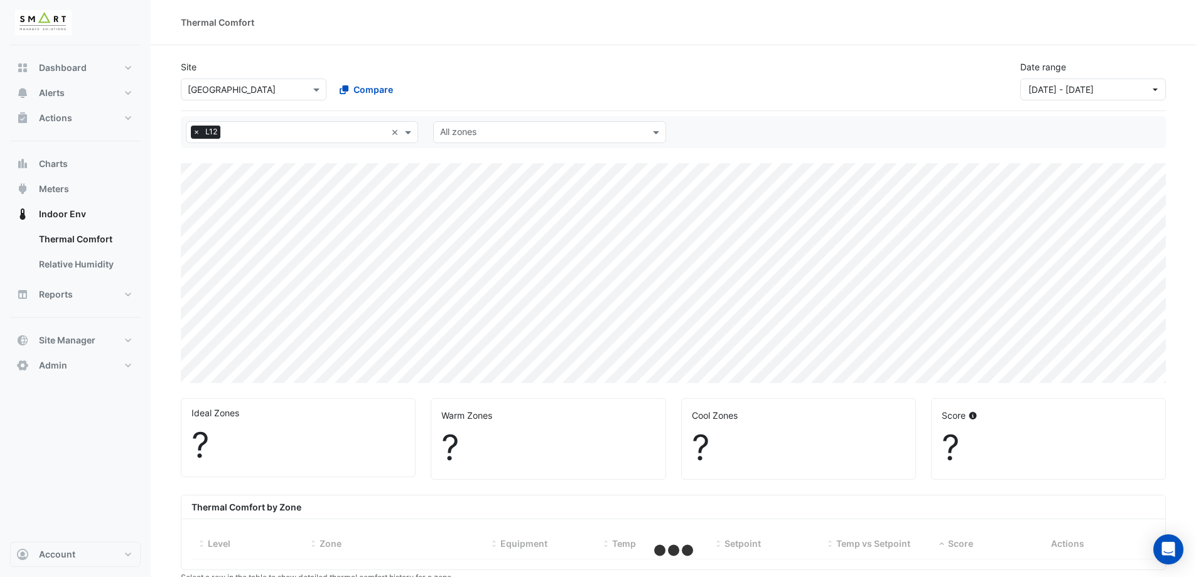
select select "***"
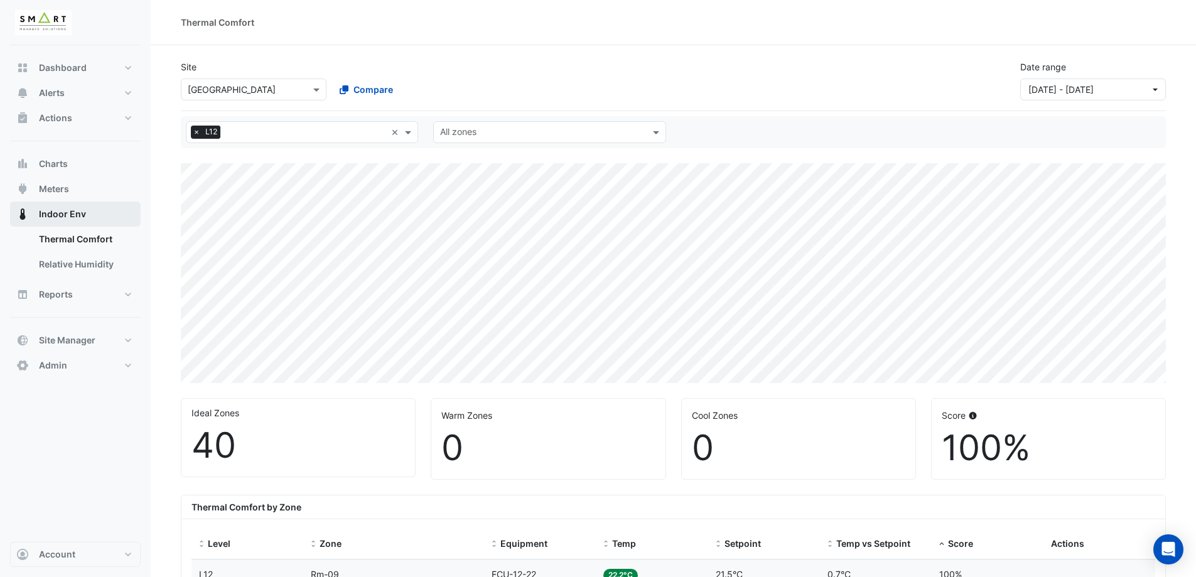
click at [68, 215] on span "Indoor Env" at bounding box center [62, 214] width 47 height 13
click at [73, 94] on button "Alerts" at bounding box center [75, 92] width 131 height 25
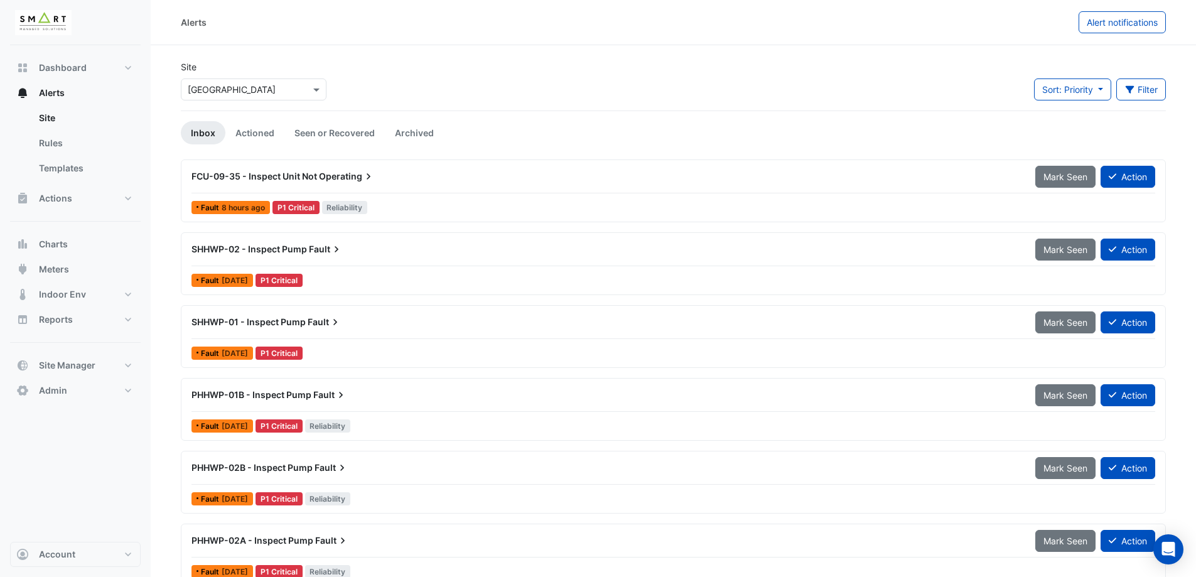
click at [283, 89] on input "text" at bounding box center [241, 90] width 107 height 13
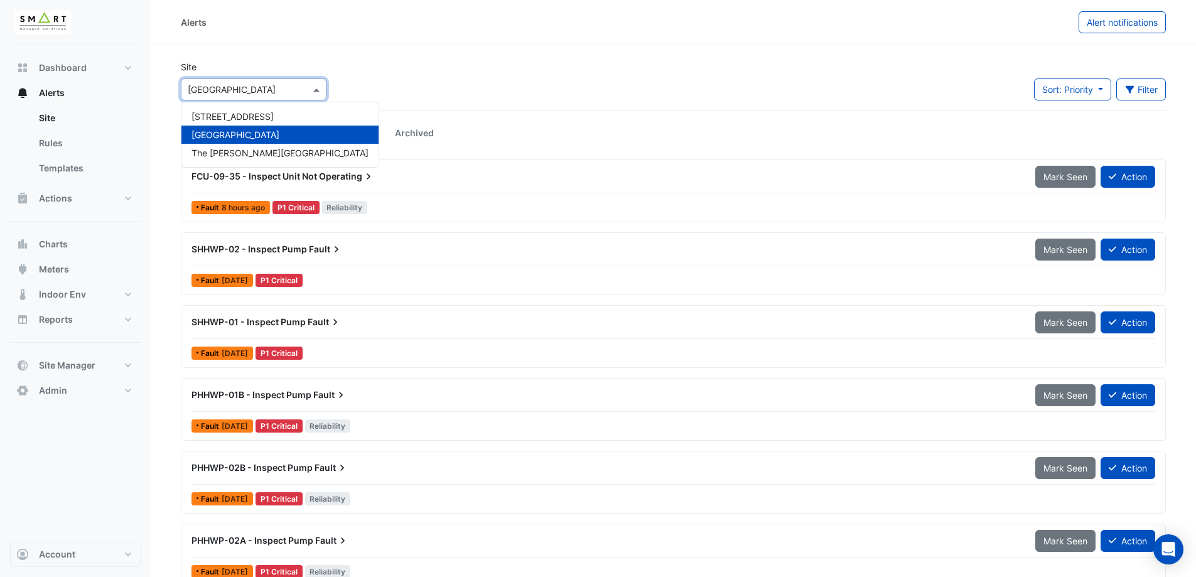
click at [283, 60] on div "Site Select a Site × Thames Tower 12 Hammersmith Grove Thames Tower The Porter …" at bounding box center [254, 80] width 146 height 40
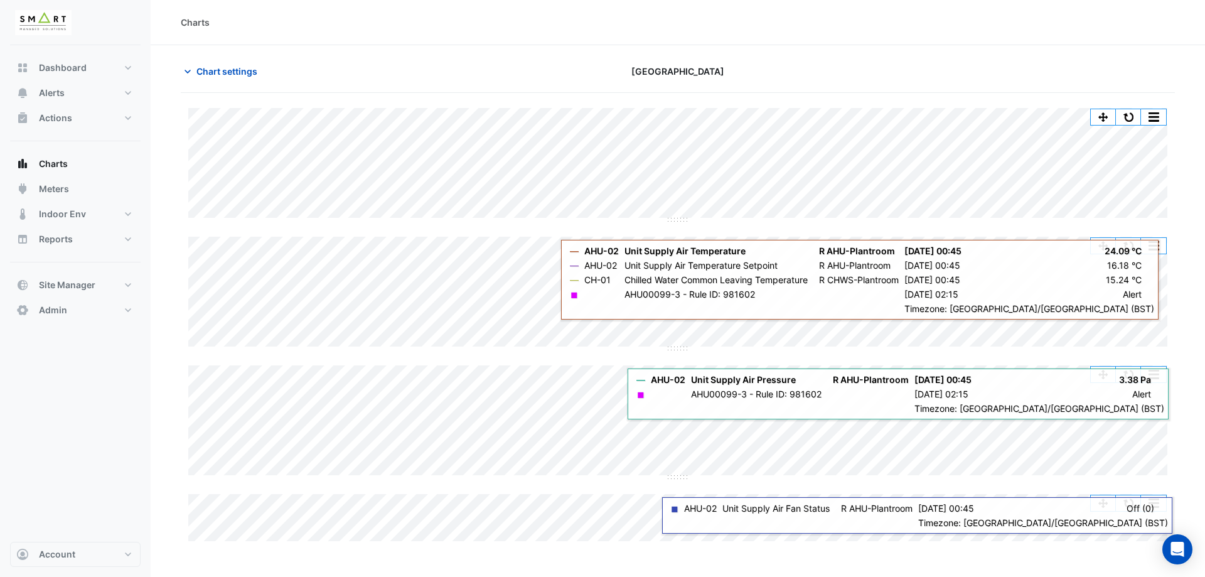
click at [1010, 75] on div at bounding box center [1014, 71] width 337 height 22
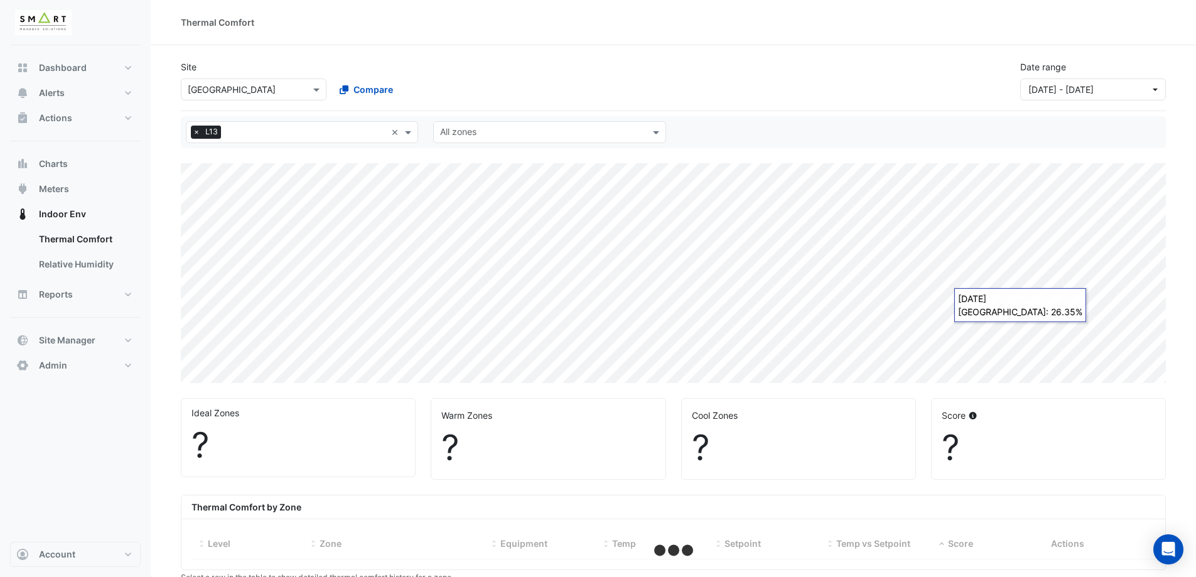
select select "***"
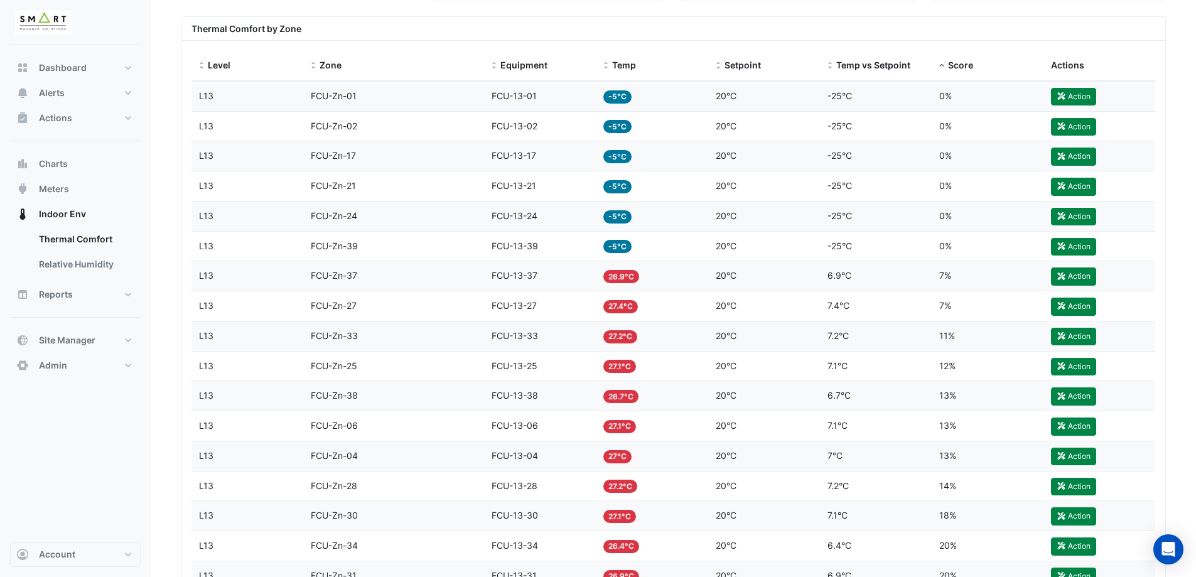
scroll to position [362, 0]
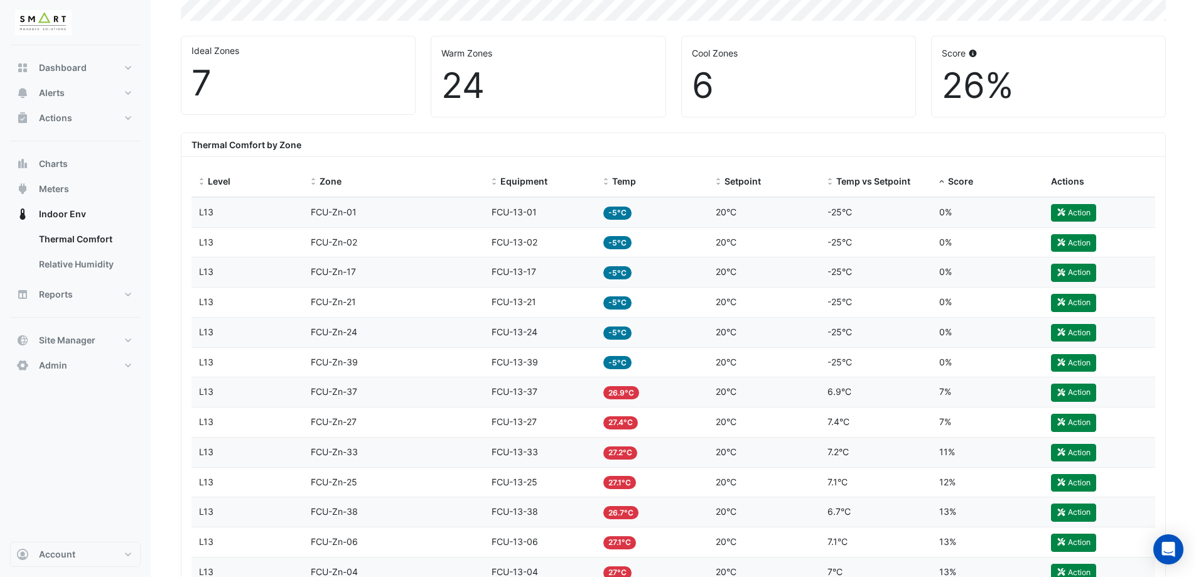
click at [555, 204] on datatable-body-cell "Equipment FCU-13-01" at bounding box center [540, 213] width 112 height 30
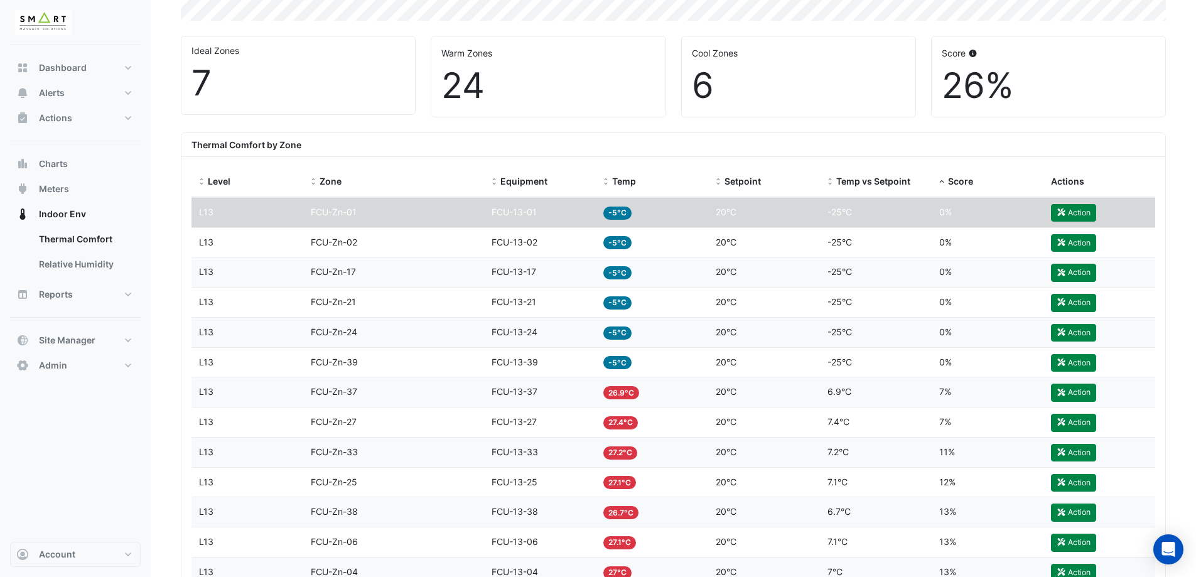
click at [622, 218] on span "-5°C" at bounding box center [617, 213] width 28 height 13
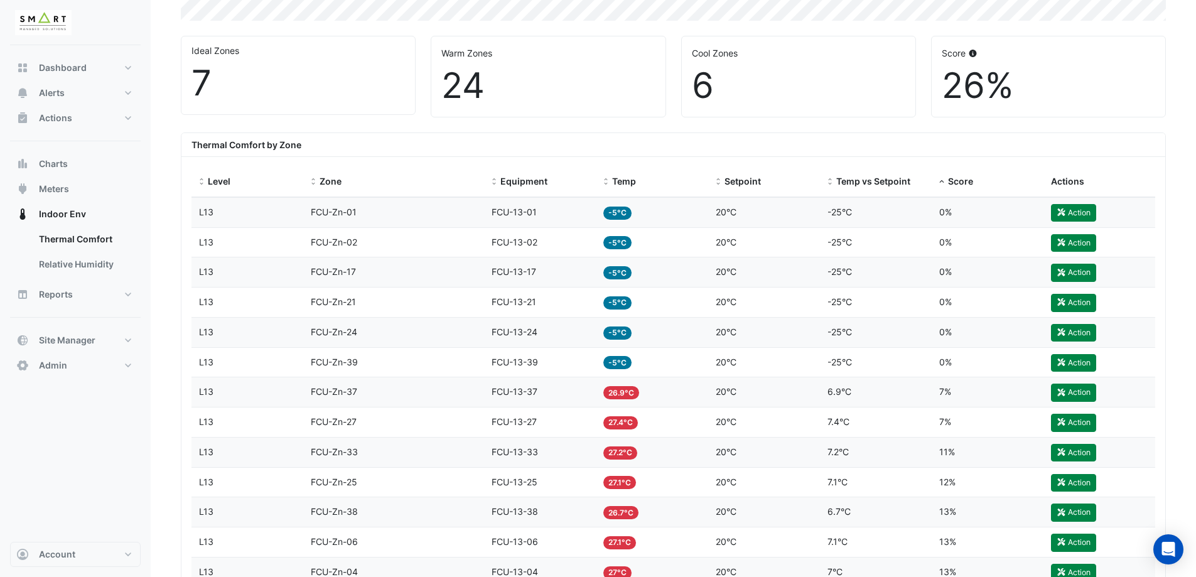
click at [622, 212] on span "-5°C" at bounding box center [617, 213] width 28 height 13
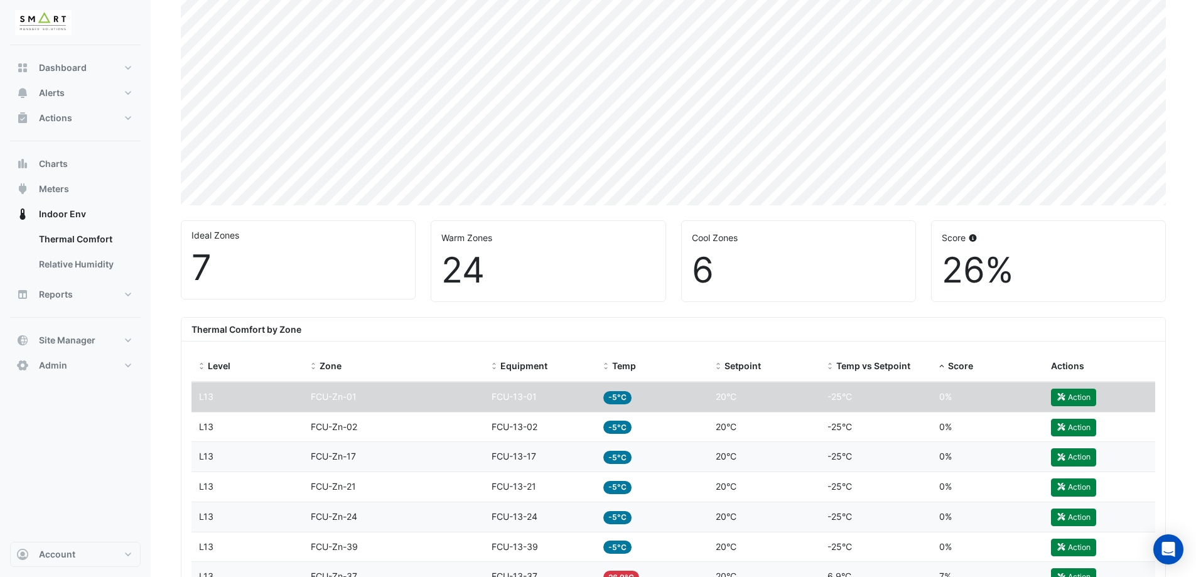
scroll to position [174, 0]
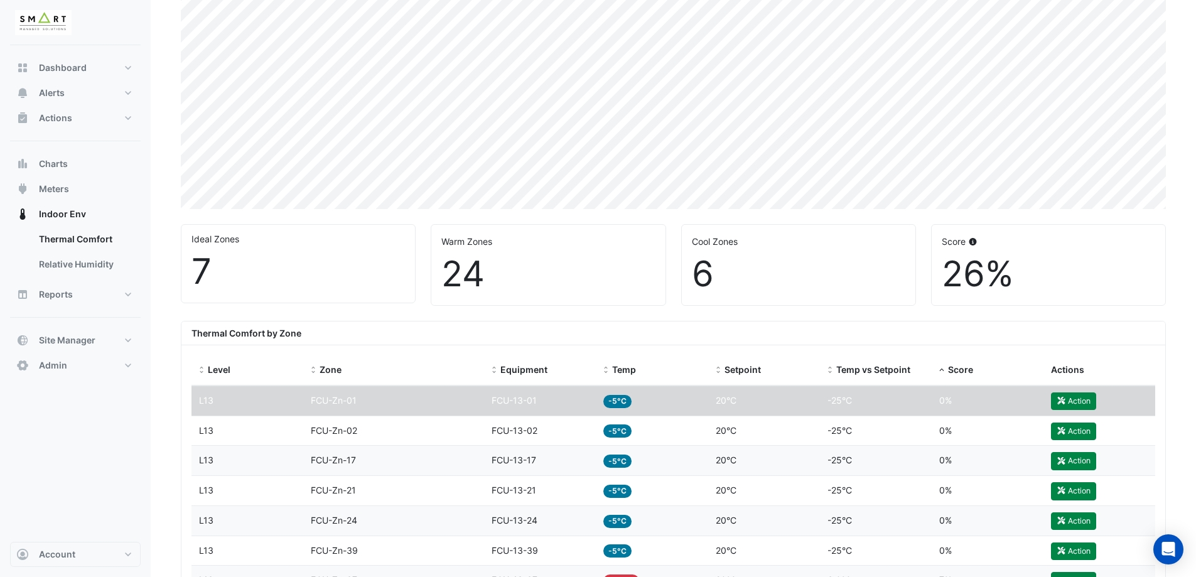
drag, startPoint x: 1020, startPoint y: 279, endPoint x: 906, endPoint y: 271, distance: 114.6
click at [906, 271] on div "Ideal Zones 7 Warm Zones 24 Cool Zones 6 Score 26%" at bounding box center [673, 260] width 1000 height 92
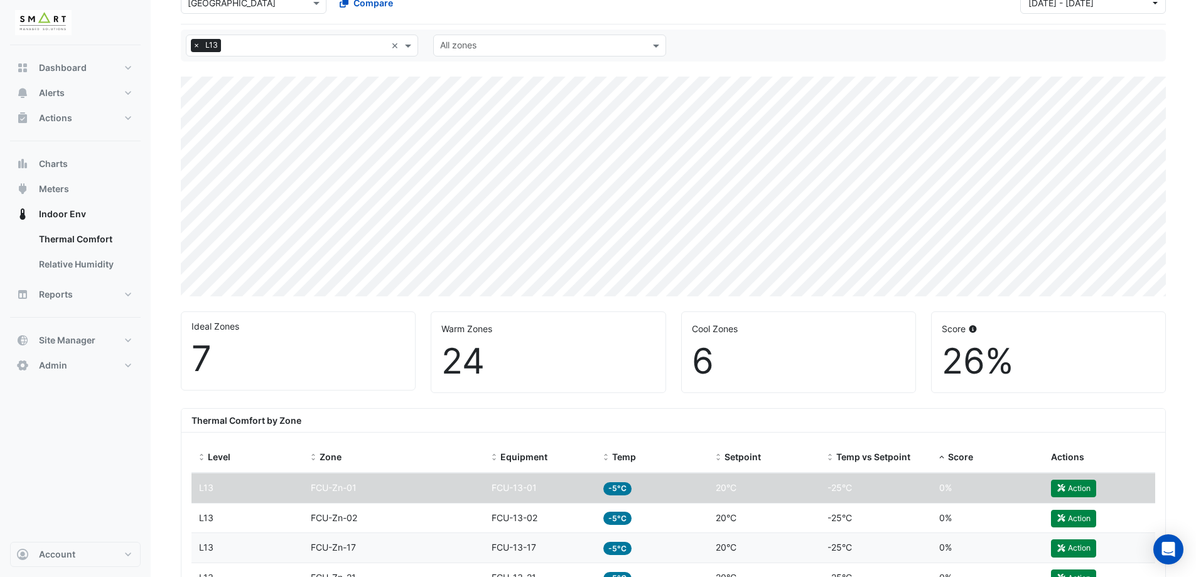
scroll to position [0, 0]
